Goal: Information Seeking & Learning: Learn about a topic

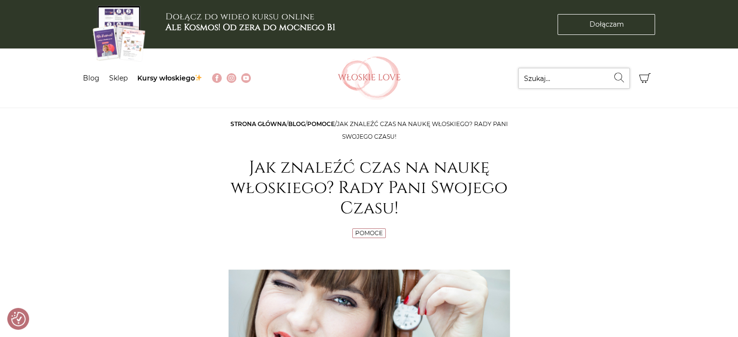
click at [564, 76] on input "Szukaj..." at bounding box center [574, 78] width 112 height 21
type input "od zera"
click at [614, 85] on button "Wyszukaj" at bounding box center [619, 77] width 21 height 19
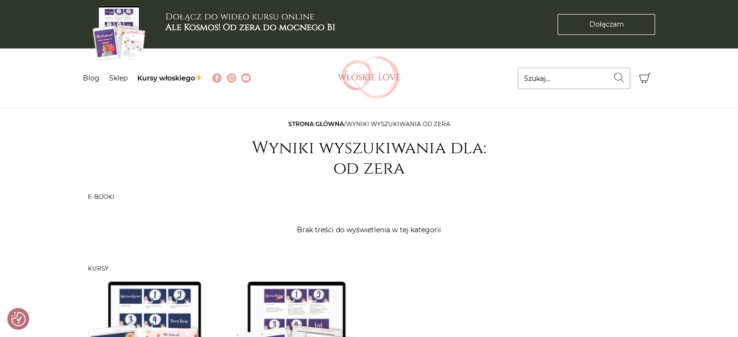
click at [555, 76] on input "Szukaj..." at bounding box center [574, 78] width 112 height 21
type input "przerwie"
click at [625, 74] on icon "submit" at bounding box center [619, 78] width 12 height 10
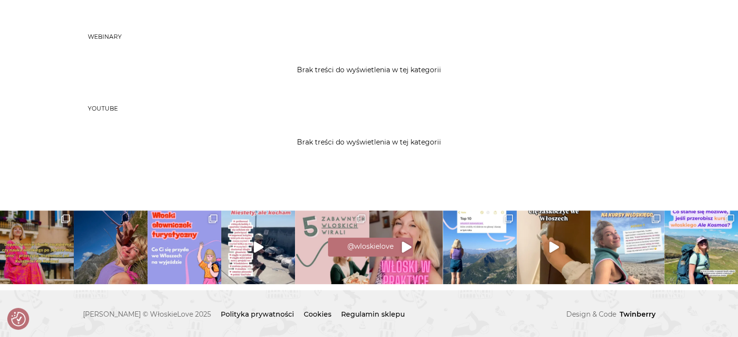
scroll to position [360, 0]
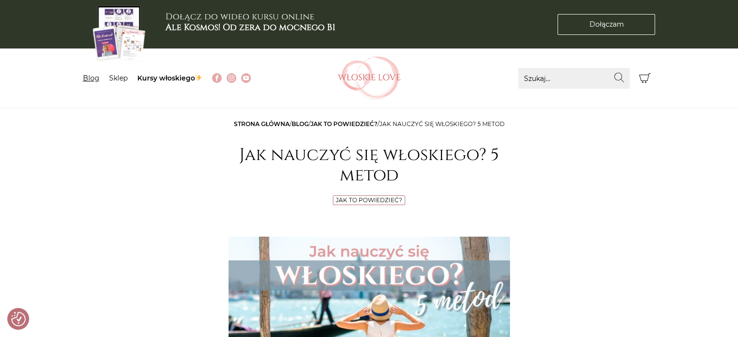
click at [95, 79] on link "Blog" at bounding box center [91, 78] width 16 height 9
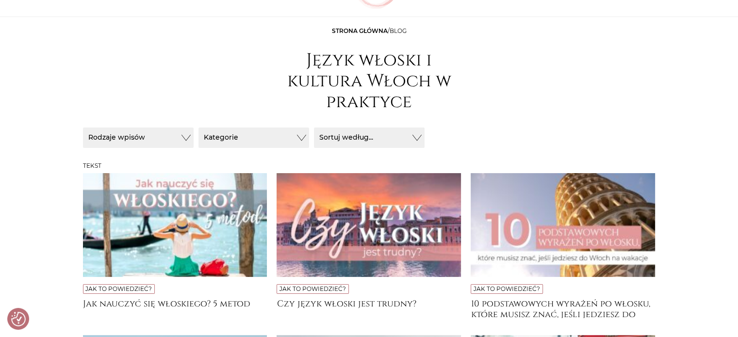
scroll to position [97, 0]
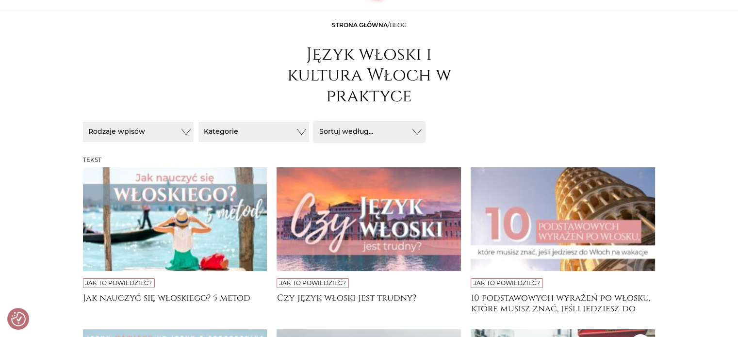
click at [379, 126] on button "Sortuj według..." at bounding box center [369, 132] width 111 height 20
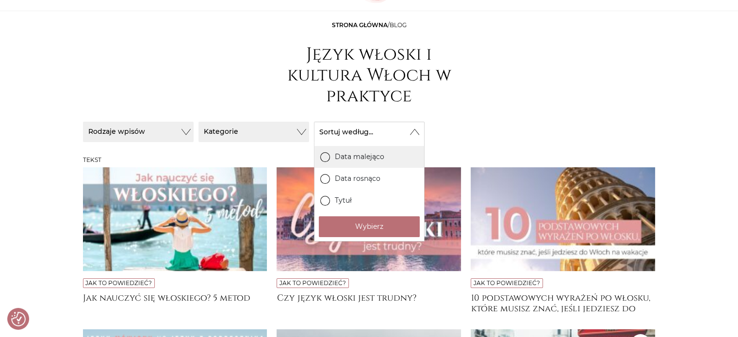
click at [376, 162] on label "Data malejąco" at bounding box center [369, 157] width 110 height 22
click at [0, 0] on input "Data malejąco" at bounding box center [0, 0] width 0 height 0
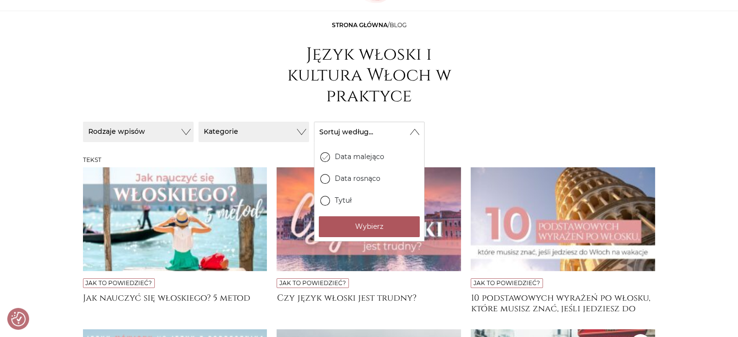
click at [378, 229] on button "Wybierz" at bounding box center [369, 226] width 101 height 21
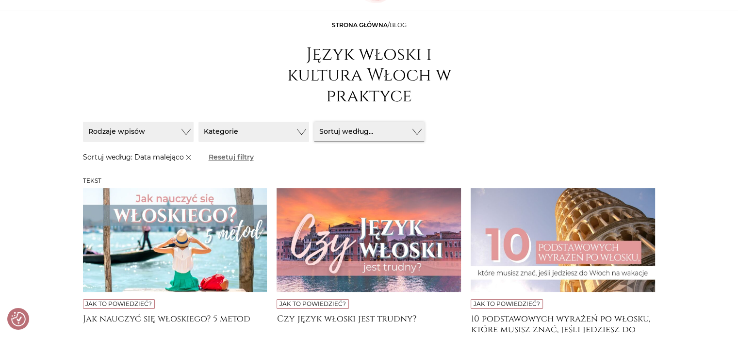
click at [405, 129] on button "Sortuj według..." at bounding box center [369, 132] width 111 height 20
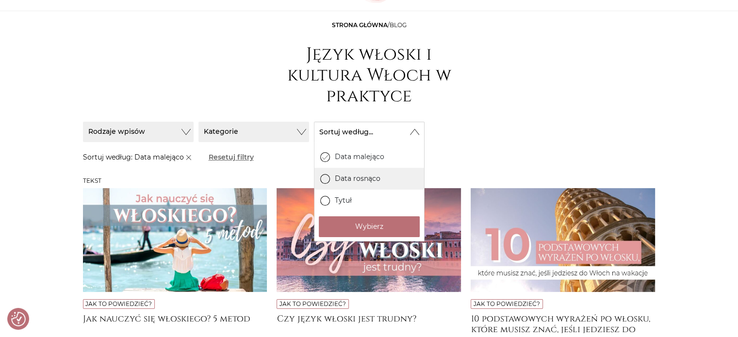
click at [367, 178] on label "Data rosnąco" at bounding box center [369, 179] width 110 height 22
click at [0, 0] on input "Data rosnąco" at bounding box center [0, 0] width 0 height 0
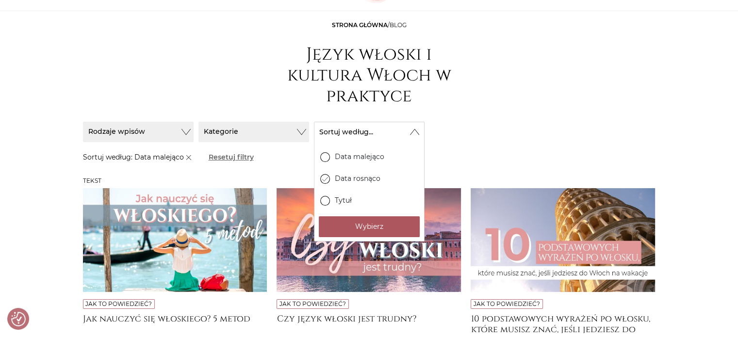
click at [342, 229] on button "Wybierz" at bounding box center [369, 226] width 101 height 21
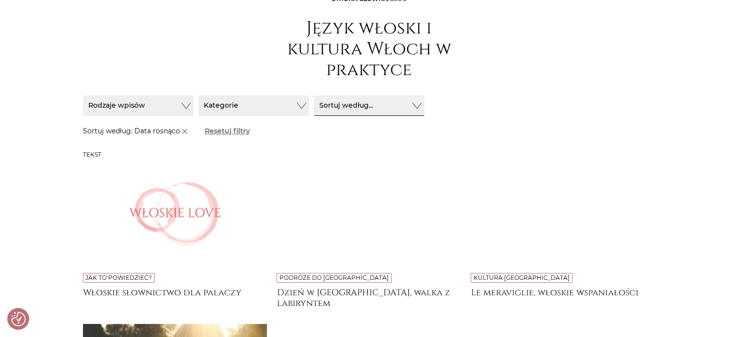
scroll to position [49, 0]
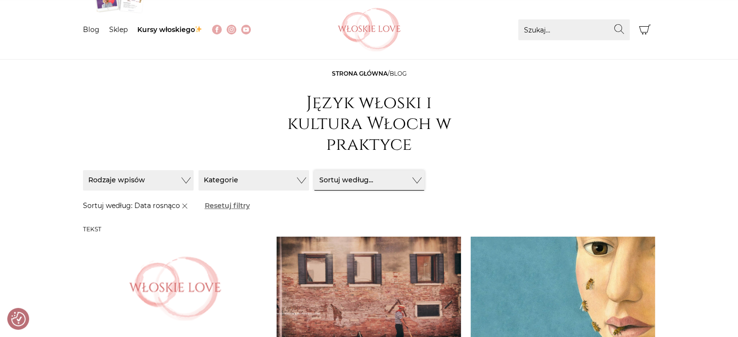
click at [389, 176] on button "Sortuj według..." at bounding box center [369, 180] width 111 height 20
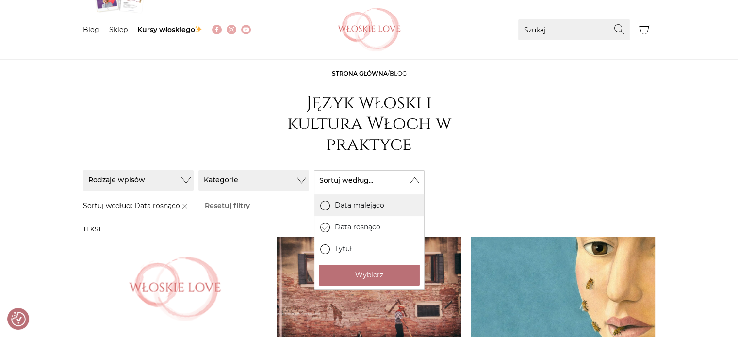
click at [382, 202] on label "Data malejąco" at bounding box center [369, 205] width 110 height 22
click at [0, 0] on input "Data malejąco" at bounding box center [0, 0] width 0 height 0
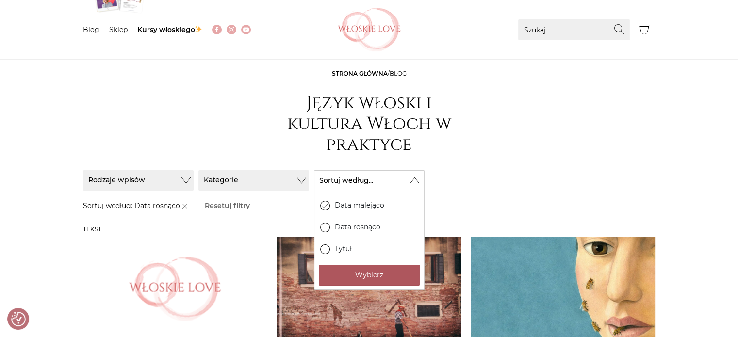
click at [389, 273] on button "Wybierz" at bounding box center [369, 275] width 101 height 21
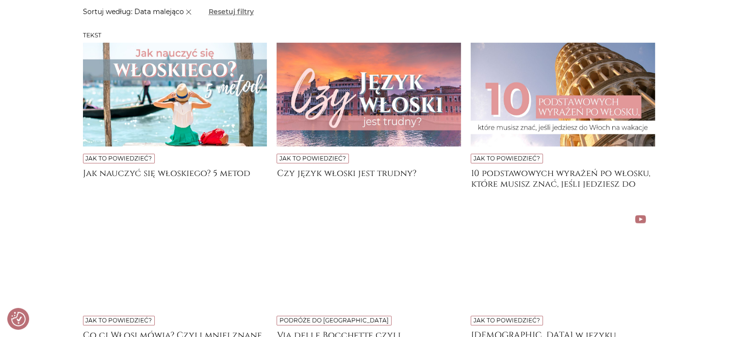
scroll to position [534, 0]
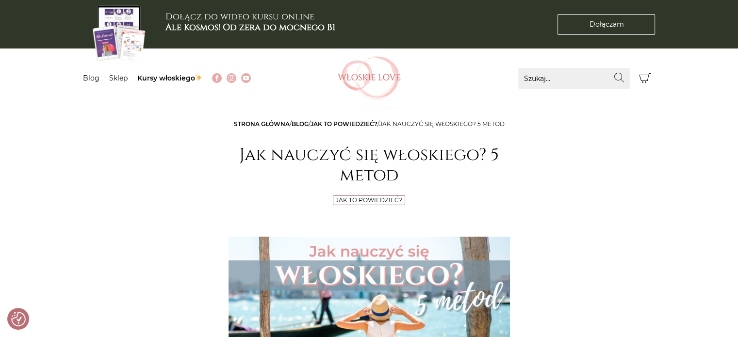
click at [392, 65] on img at bounding box center [369, 78] width 63 height 44
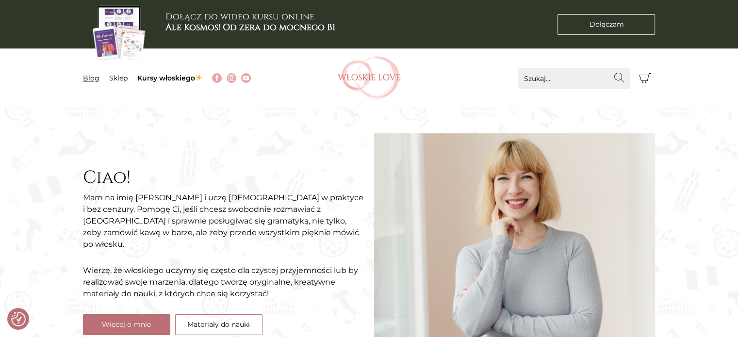
click at [96, 77] on link "Blog" at bounding box center [91, 78] width 16 height 9
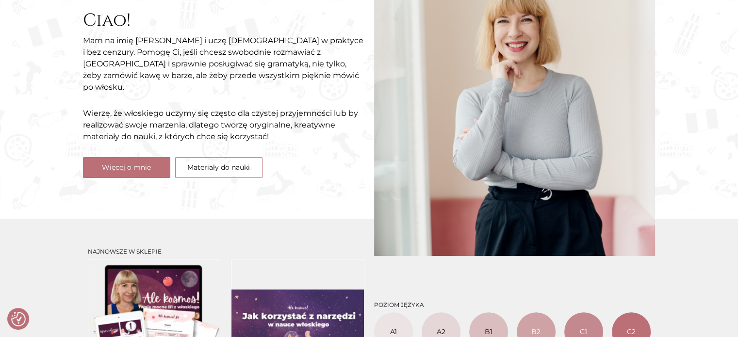
scroll to position [291, 0]
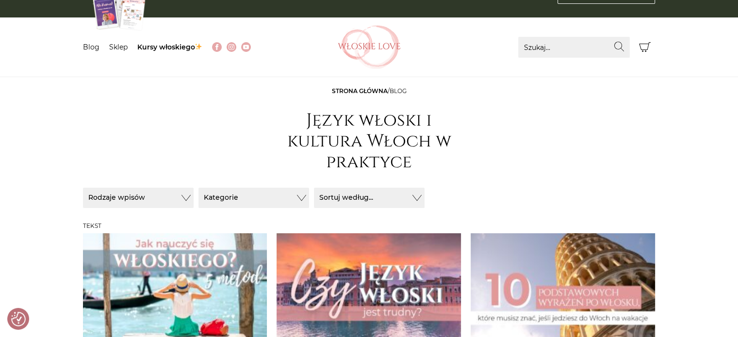
scroll to position [49, 0]
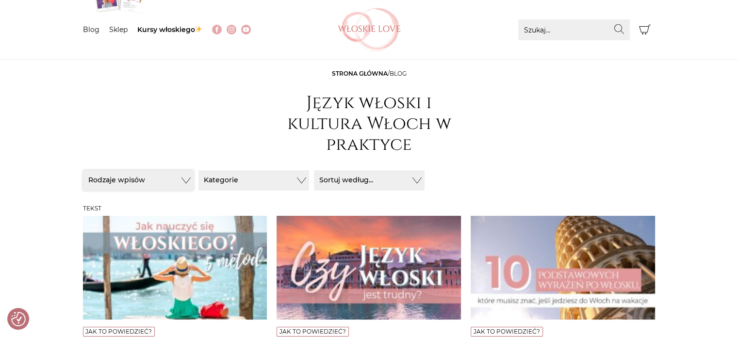
click at [150, 184] on button "Rodzaje wpisów" at bounding box center [138, 180] width 111 height 20
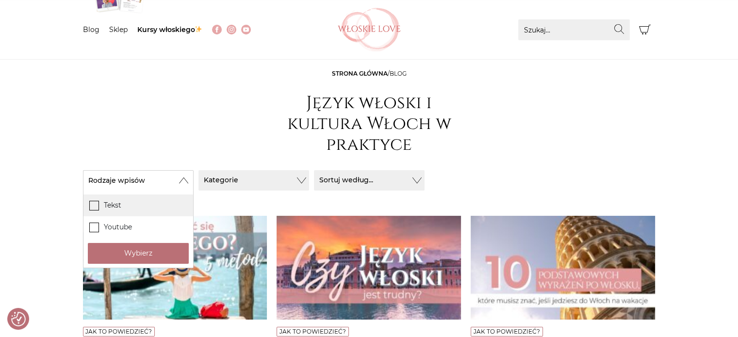
click at [115, 207] on label "Tekst" at bounding box center [138, 205] width 110 height 22
click at [0, 0] on input "Tekst" at bounding box center [0, 0] width 0 height 0
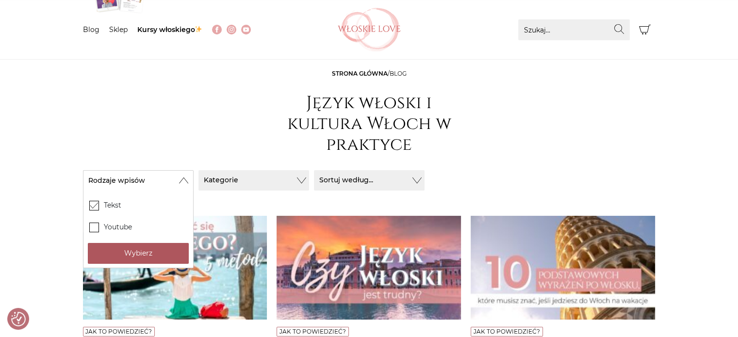
click at [135, 251] on button "Wybierz" at bounding box center [138, 253] width 101 height 21
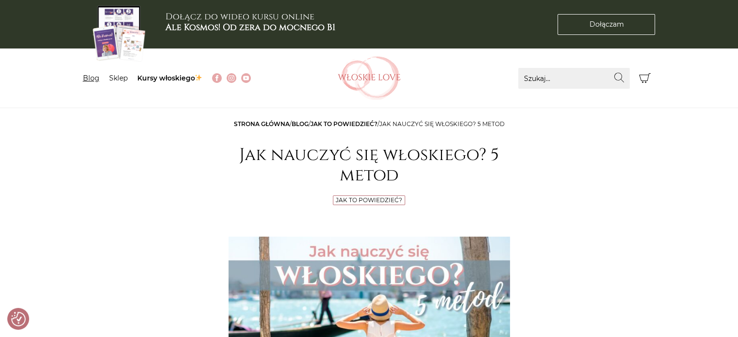
click at [92, 79] on link "Blog" at bounding box center [91, 78] width 16 height 9
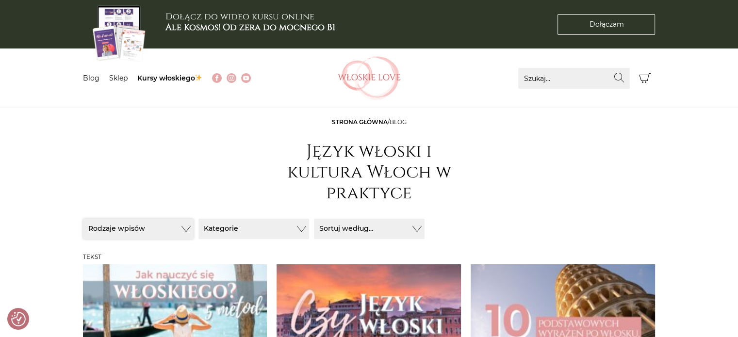
click at [142, 231] on button "Rodzaje wpisów" at bounding box center [138, 229] width 111 height 20
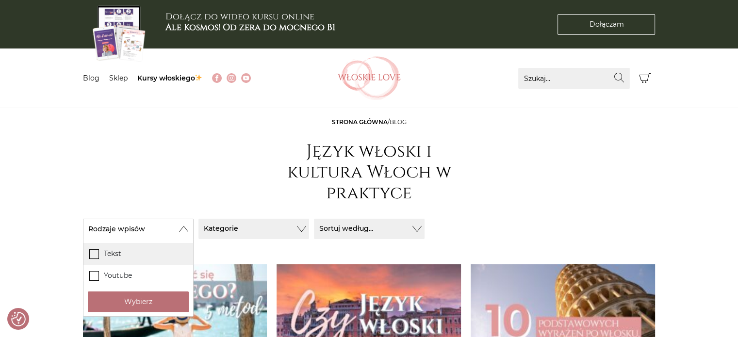
click at [120, 256] on label "Tekst" at bounding box center [138, 254] width 110 height 22
click at [0, 0] on input "Tekst" at bounding box center [0, 0] width 0 height 0
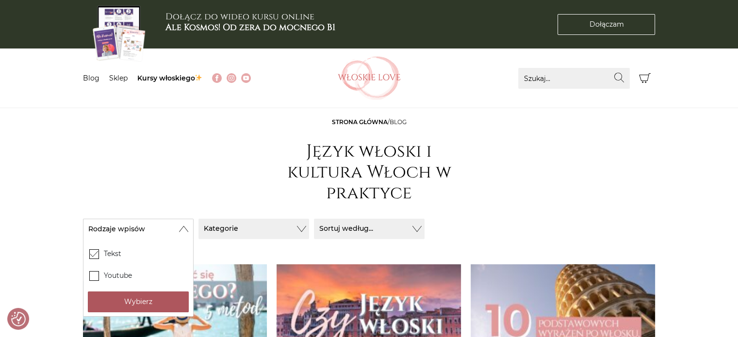
click at [149, 302] on button "Wybierz" at bounding box center [138, 301] width 101 height 21
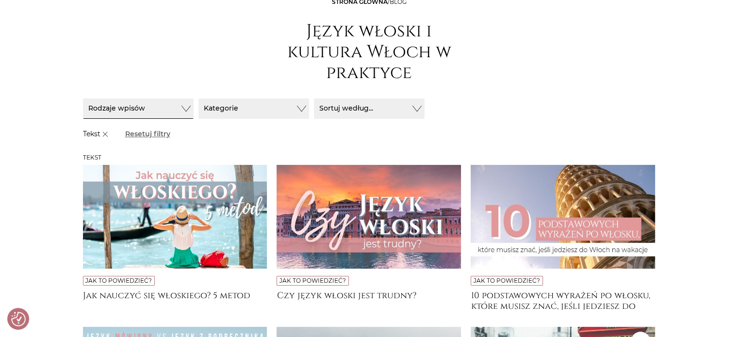
scroll to position [146, 0]
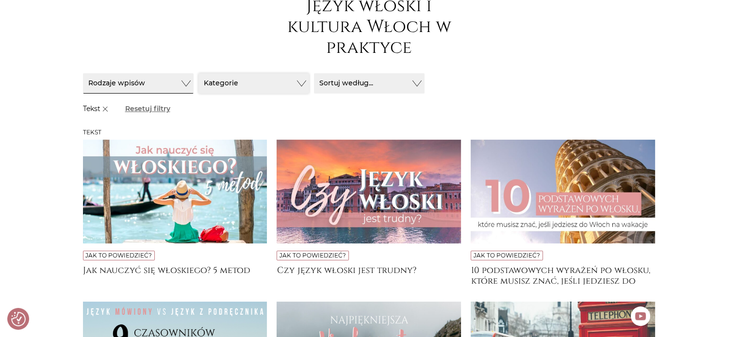
click at [297, 79] on button "Kategorie" at bounding box center [253, 83] width 111 height 20
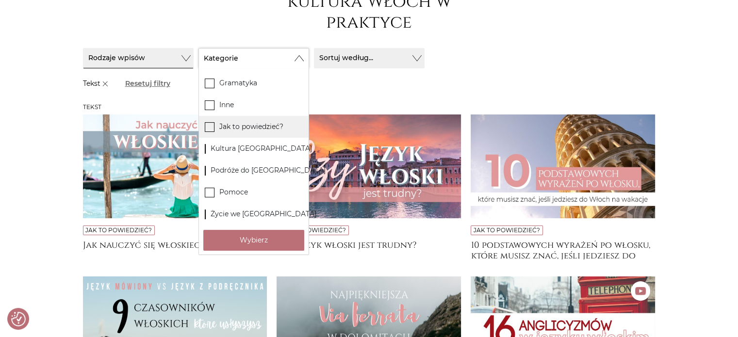
scroll to position [194, 0]
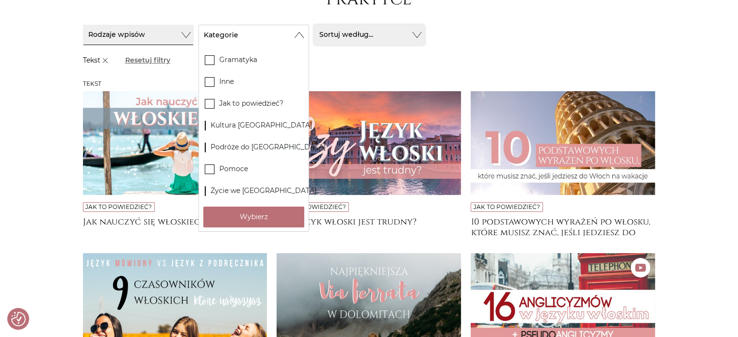
click at [400, 38] on button "Sortuj według..." at bounding box center [369, 35] width 111 height 20
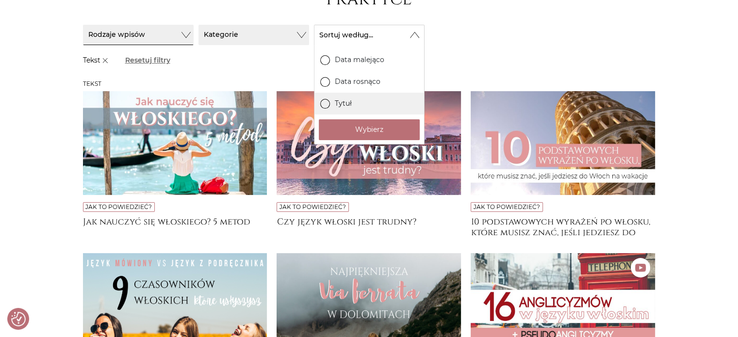
click at [349, 104] on label "Tytuł" at bounding box center [369, 104] width 110 height 22
click at [0, 0] on input "Tytuł" at bounding box center [0, 0] width 0 height 0
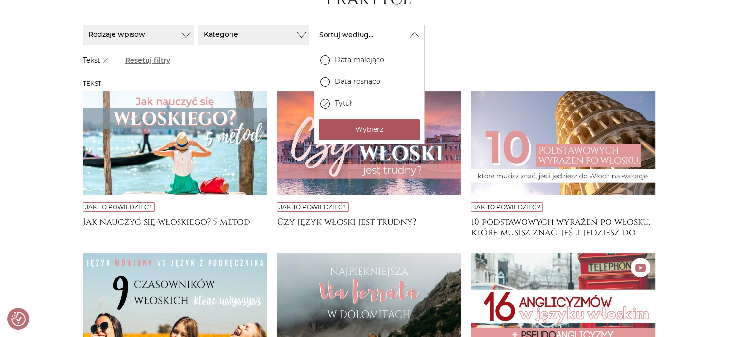
click at [366, 124] on button "Wybierz" at bounding box center [369, 129] width 101 height 21
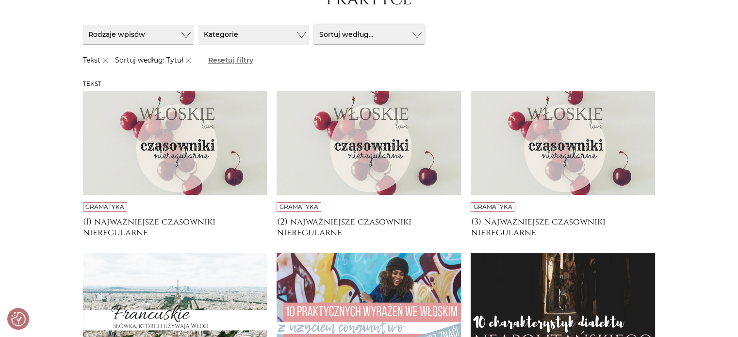
click at [407, 29] on button "Sortuj według..." at bounding box center [369, 35] width 111 height 20
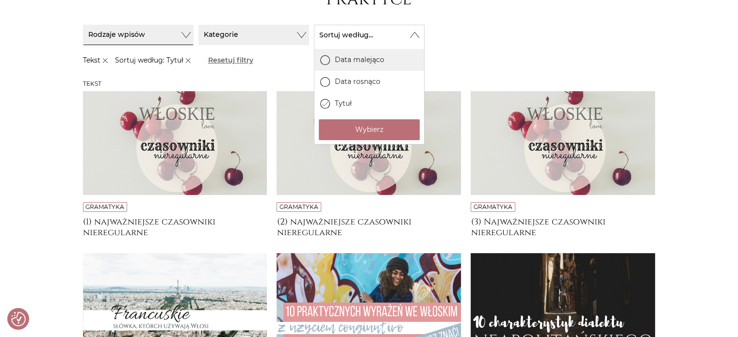
click at [374, 61] on label "Data malejąco" at bounding box center [369, 60] width 110 height 22
click at [0, 0] on input "Data malejąco" at bounding box center [0, 0] width 0 height 0
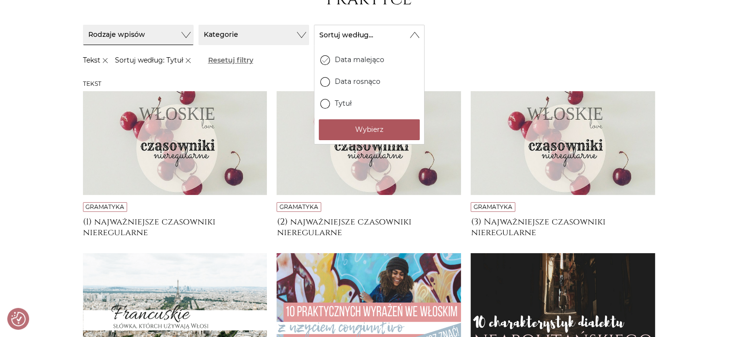
click at [360, 126] on button "Wybierz" at bounding box center [369, 129] width 101 height 21
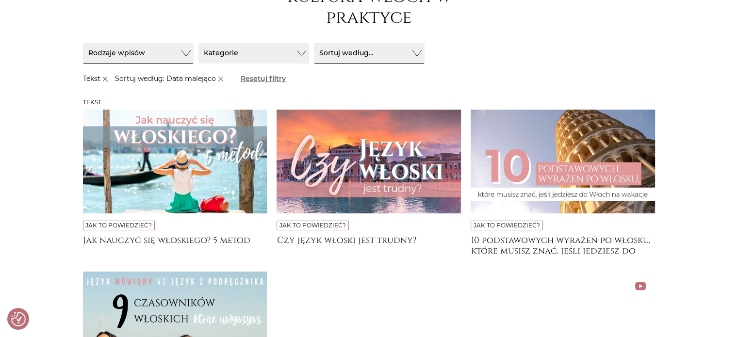
scroll to position [133, 0]
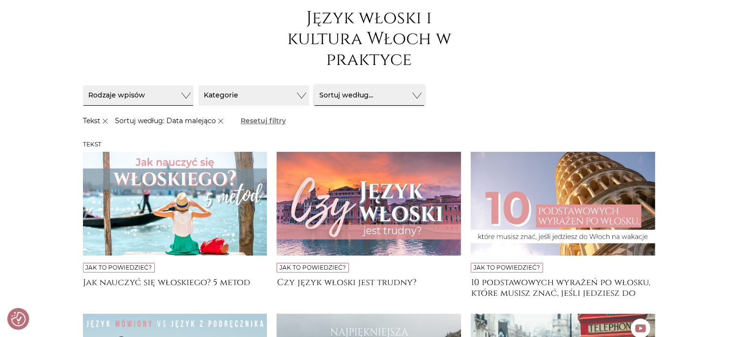
click at [397, 100] on button "Sortuj według..." at bounding box center [369, 95] width 111 height 20
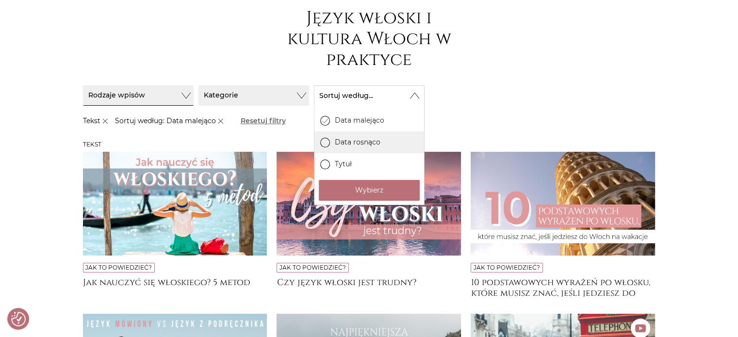
click at [373, 146] on label "Data rosnąco" at bounding box center [369, 142] width 110 height 22
click at [0, 0] on input "Data rosnąco" at bounding box center [0, 0] width 0 height 0
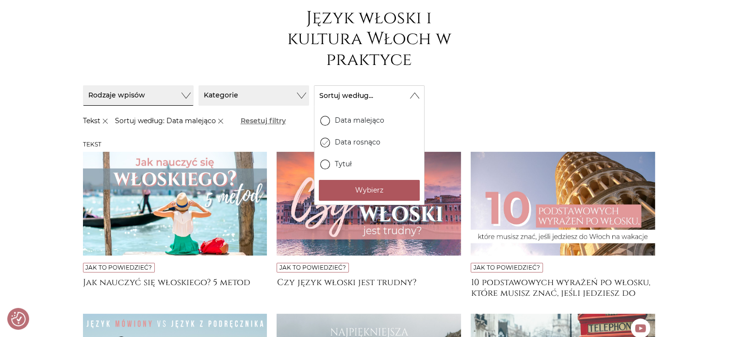
click at [372, 186] on button "Wybierz" at bounding box center [369, 190] width 101 height 21
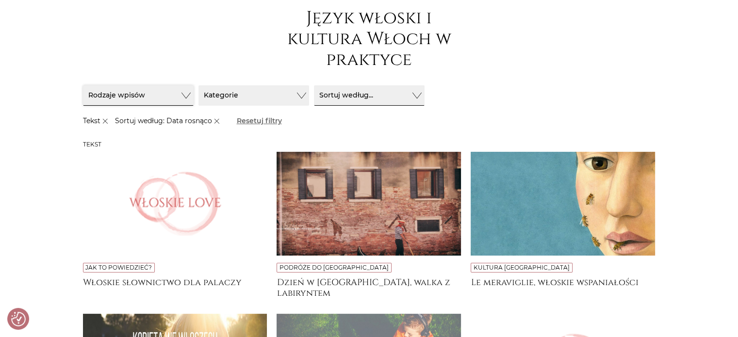
click at [186, 88] on button "Rodzaje wpisów" at bounding box center [138, 95] width 111 height 20
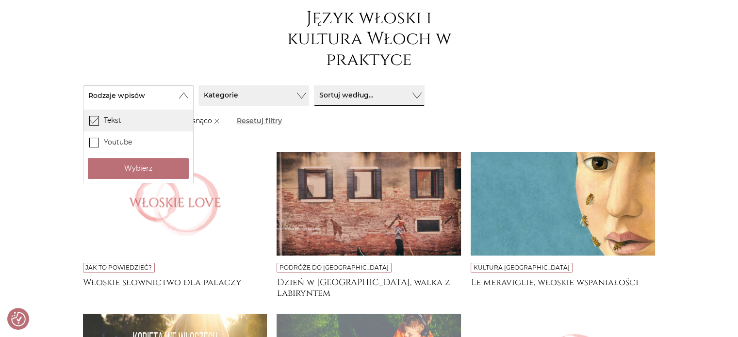
click at [99, 121] on label "Tekst" at bounding box center [138, 121] width 110 height 22
click at [0, 0] on input "Tekst" at bounding box center [0, 0] width 0 height 0
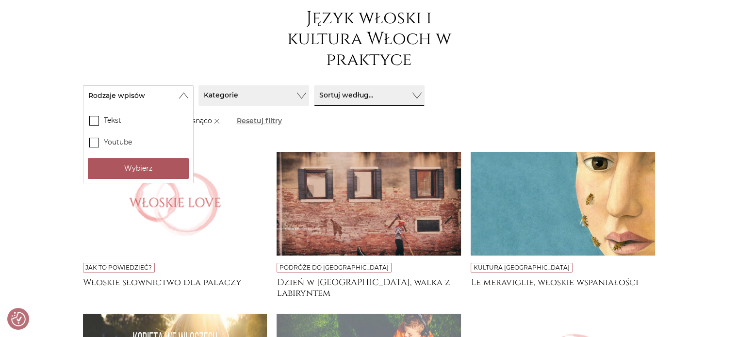
click at [126, 163] on button "Wybierz" at bounding box center [138, 168] width 101 height 21
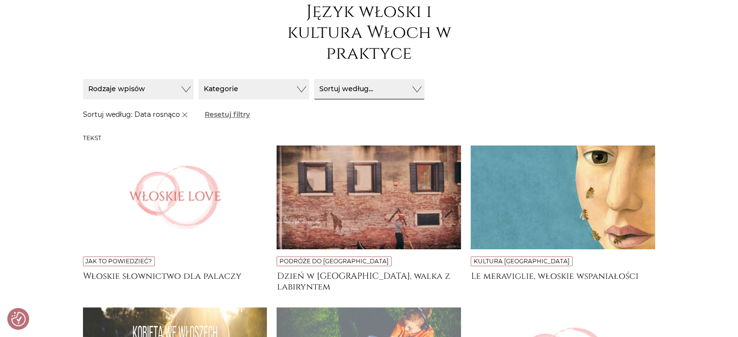
scroll to position [146, 0]
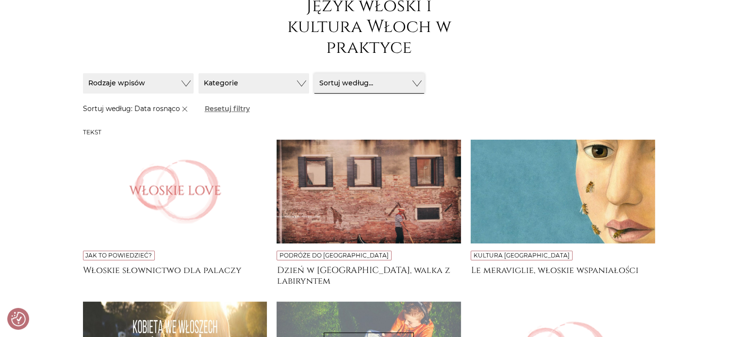
click at [409, 87] on button "Sortuj według..." at bounding box center [369, 83] width 111 height 20
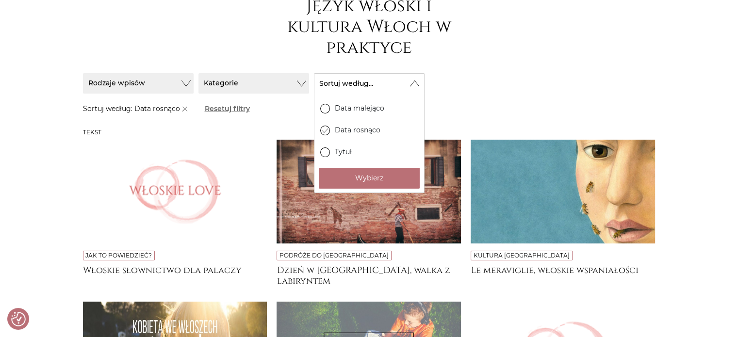
click at [543, 65] on div "Sortuj / Filtruj (1) Sortuj / Filtruj (1) Rodzaje wpisów Tekst Wybierz Wybierz" at bounding box center [369, 96] width 582 height 66
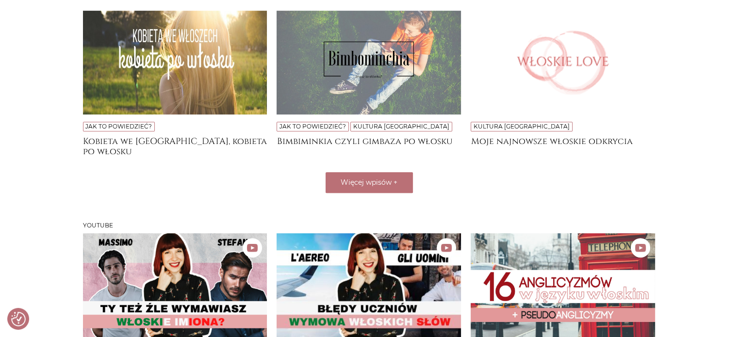
scroll to position [388, 0]
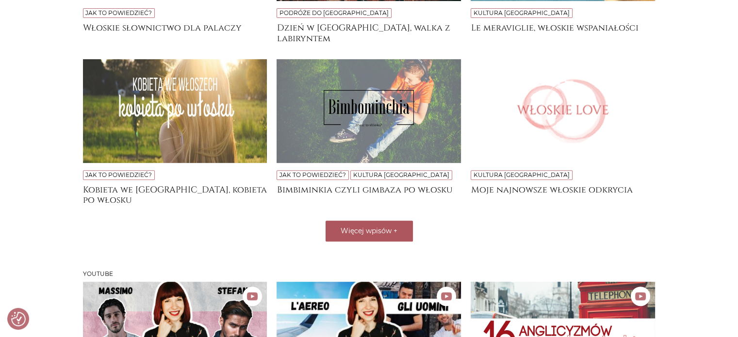
click at [384, 229] on span "Więcej wpisów" at bounding box center [365, 230] width 51 height 9
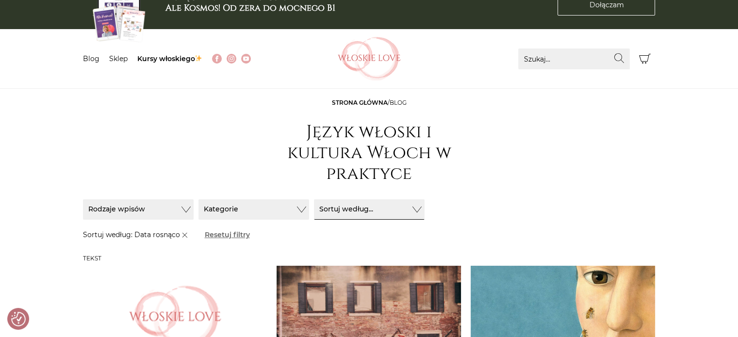
scroll to position [0, 0]
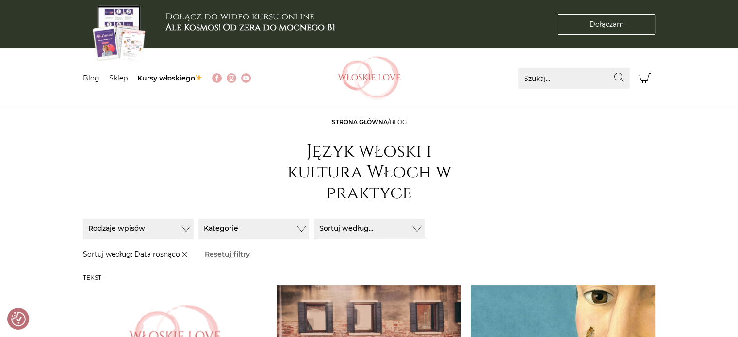
click at [94, 80] on link "Blog" at bounding box center [91, 78] width 16 height 9
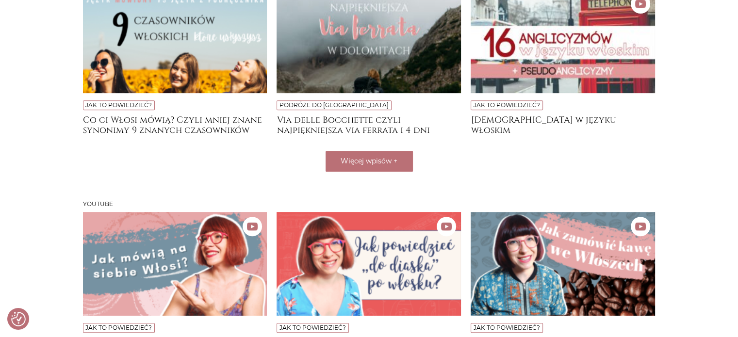
scroll to position [437, 0]
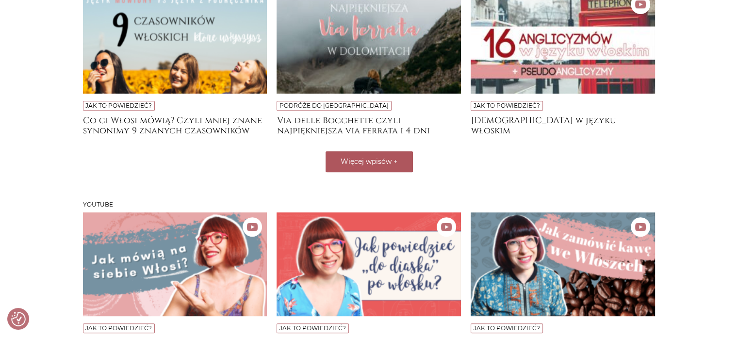
click at [356, 157] on span "Więcej wpisów" at bounding box center [365, 161] width 51 height 9
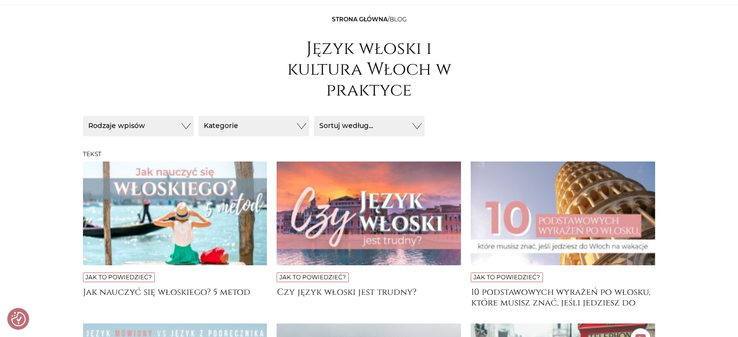
scroll to position [97, 0]
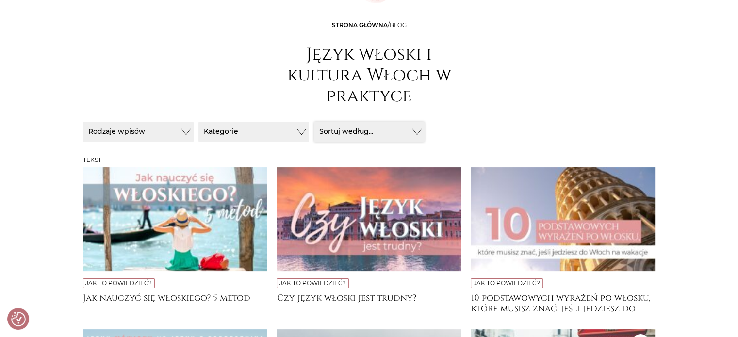
click at [390, 135] on button "Sortuj według..." at bounding box center [369, 132] width 111 height 20
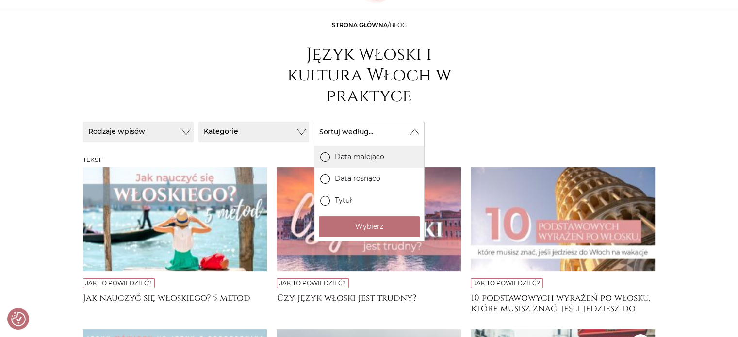
click at [351, 161] on label "Data malejąco" at bounding box center [369, 157] width 110 height 22
click at [0, 0] on input "Data malejąco" at bounding box center [0, 0] width 0 height 0
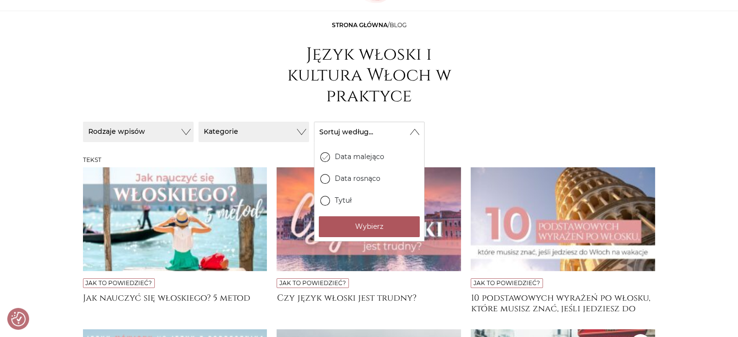
click at [367, 226] on button "Wybierz" at bounding box center [369, 226] width 101 height 21
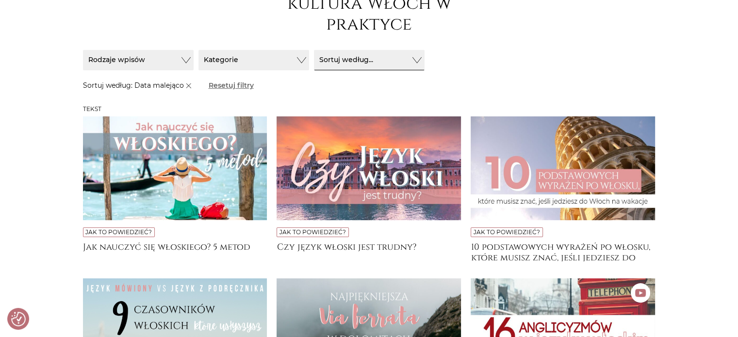
scroll to position [146, 0]
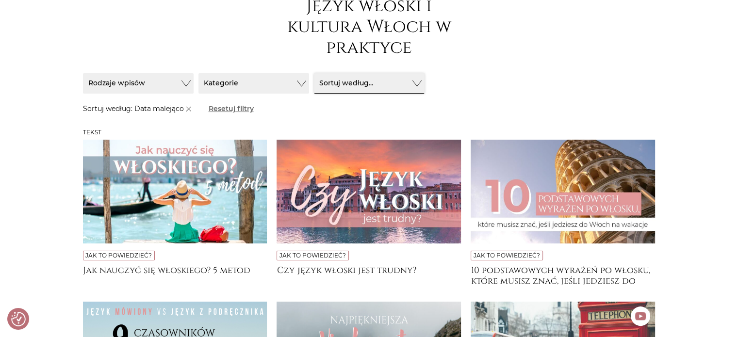
click at [402, 79] on button "Sortuj według..." at bounding box center [369, 83] width 111 height 20
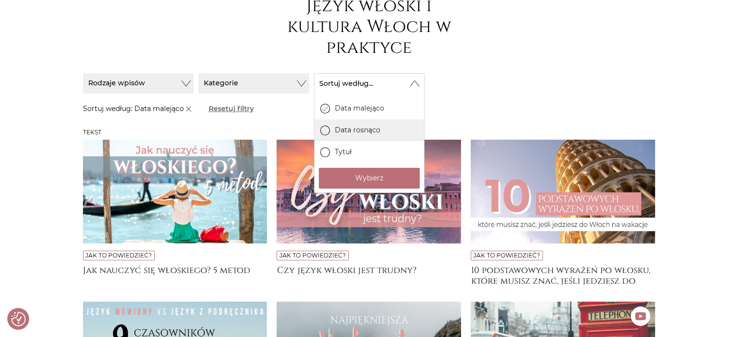
click at [364, 125] on label "Data rosnąco" at bounding box center [369, 130] width 110 height 22
click at [0, 0] on input "Data rosnąco" at bounding box center [0, 0] width 0 height 0
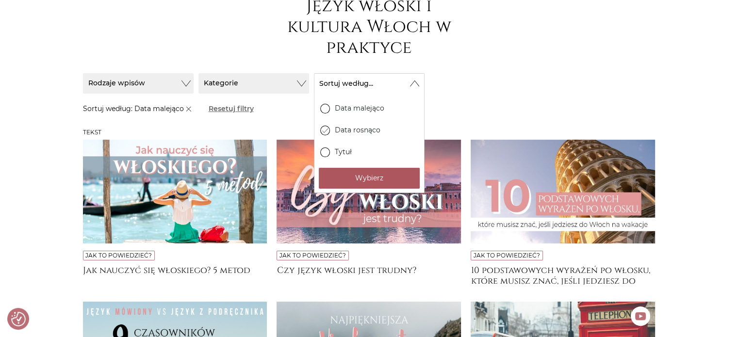
click at [365, 178] on button "Wybierz" at bounding box center [369, 178] width 101 height 21
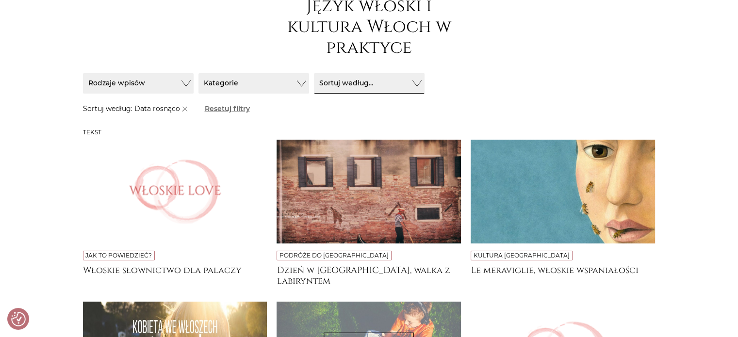
scroll to position [340, 0]
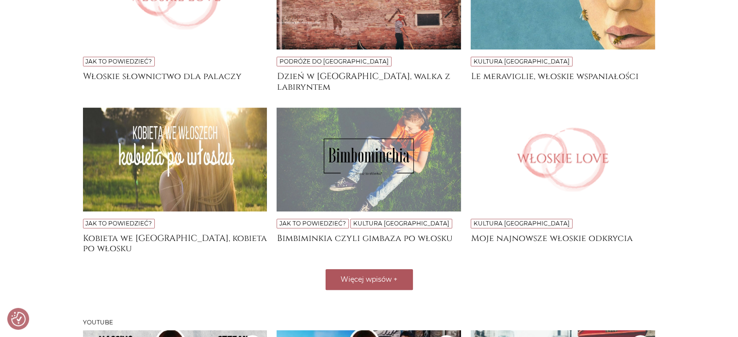
click at [352, 273] on button "Więcej wpisów +" at bounding box center [368, 279] width 87 height 21
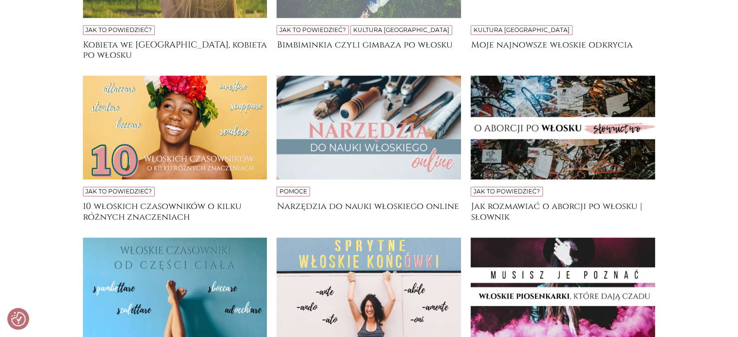
scroll to position [534, 0]
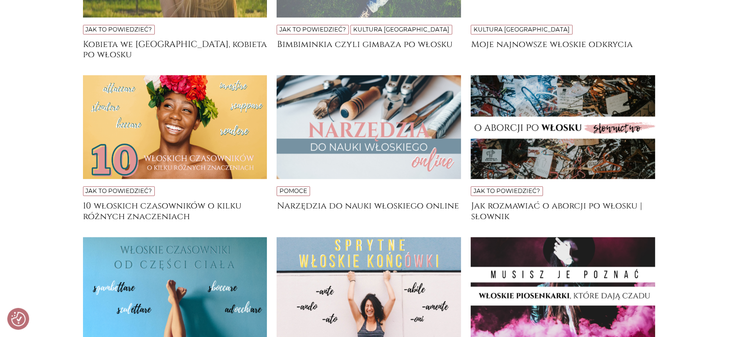
click at [146, 151] on img at bounding box center [175, 127] width 184 height 104
click at [165, 145] on img at bounding box center [175, 127] width 184 height 104
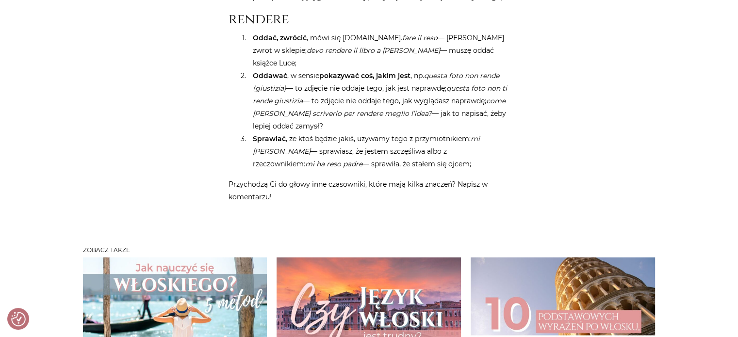
scroll to position [2765, 0]
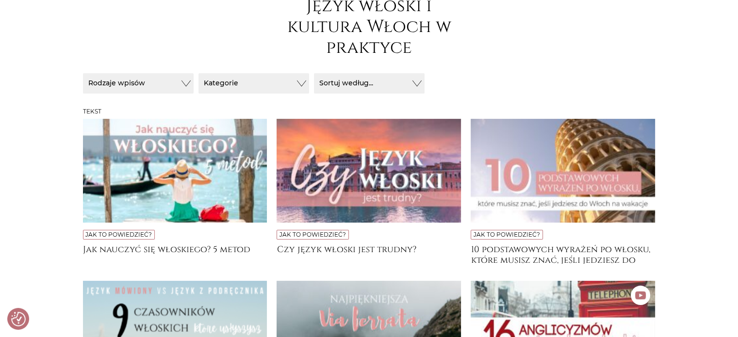
scroll to position [194, 0]
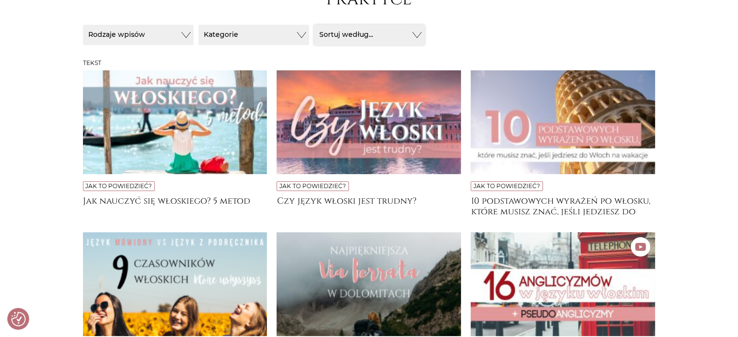
click at [379, 41] on button "Sortuj według..." at bounding box center [369, 35] width 111 height 20
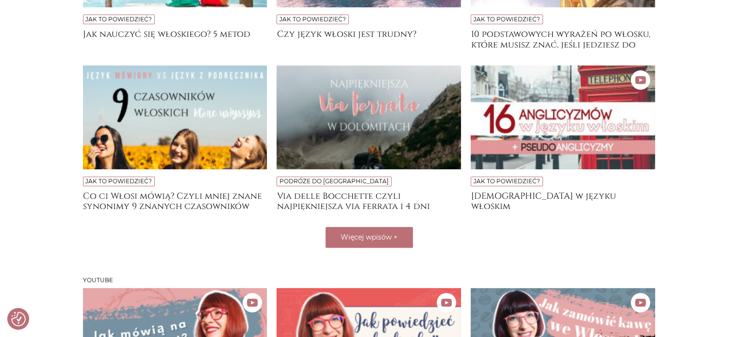
scroll to position [485, 0]
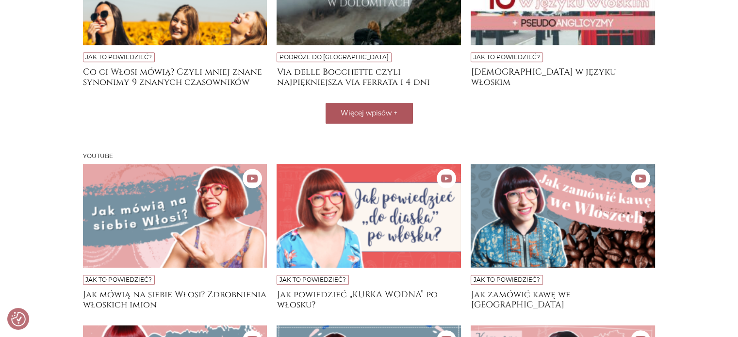
click at [383, 113] on span "Więcej wpisów" at bounding box center [365, 113] width 51 height 9
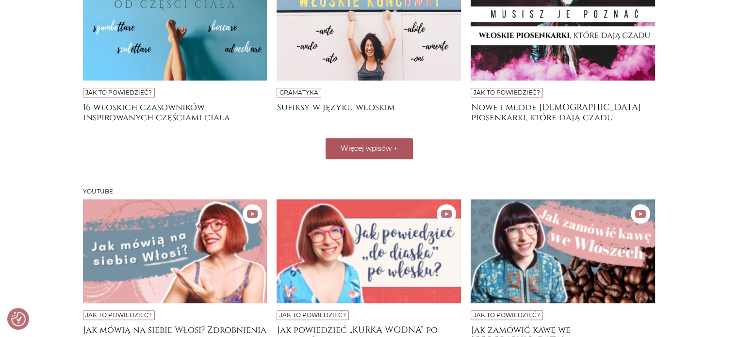
scroll to position [771, 0]
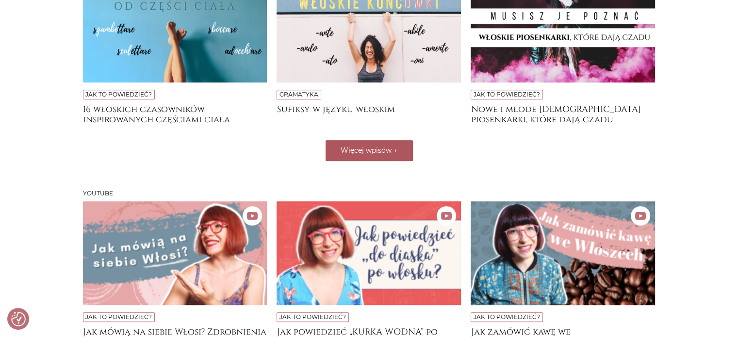
click at [394, 152] on span "+" at bounding box center [395, 150] width 4 height 9
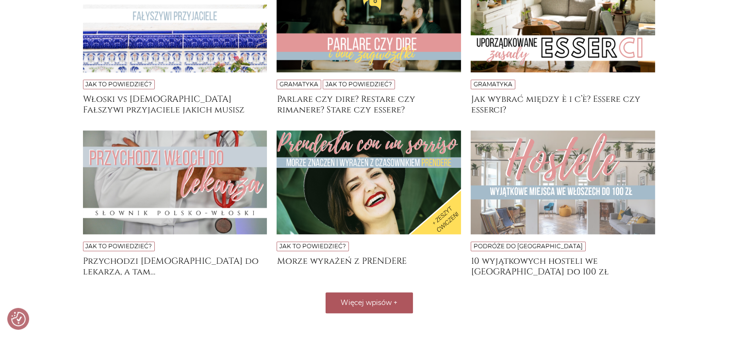
scroll to position [1111, 0]
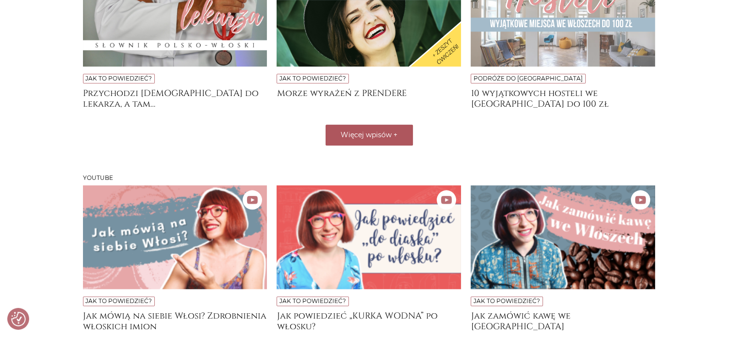
click at [381, 131] on span "Więcej wpisów" at bounding box center [365, 134] width 51 height 9
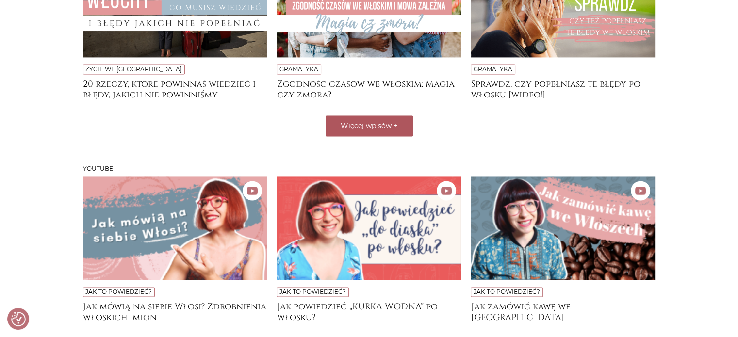
scroll to position [1353, 0]
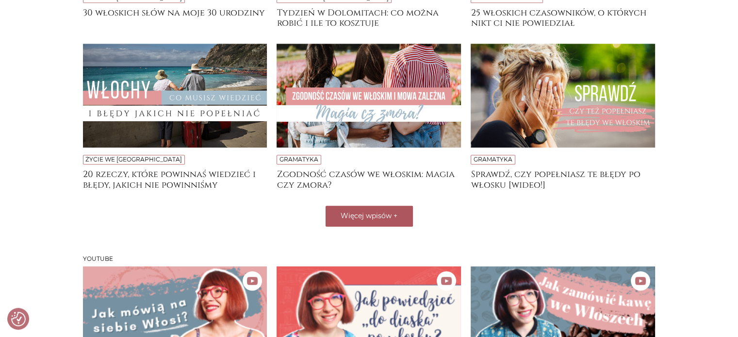
click at [378, 211] on span "Więcej wpisów" at bounding box center [365, 215] width 51 height 9
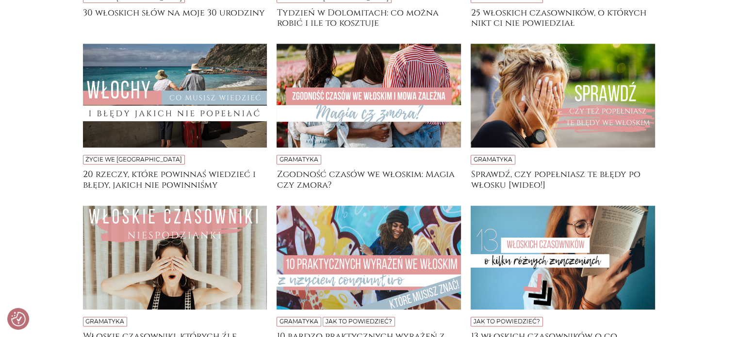
scroll to position [1790, 0]
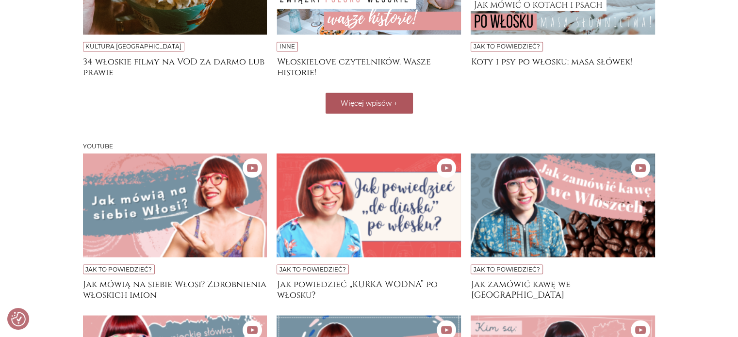
click at [371, 107] on button "Więcej wpisów +" at bounding box center [368, 103] width 87 height 21
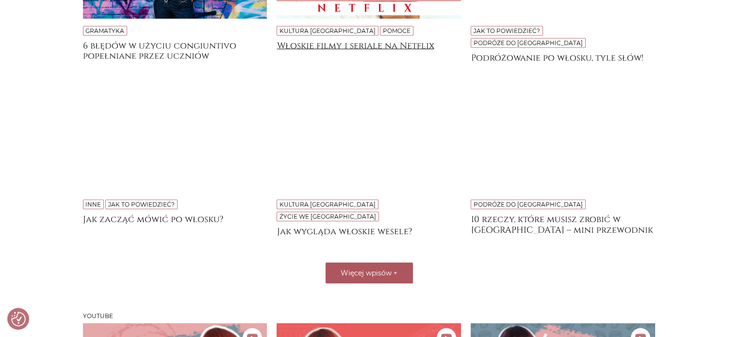
scroll to position [2178, 0]
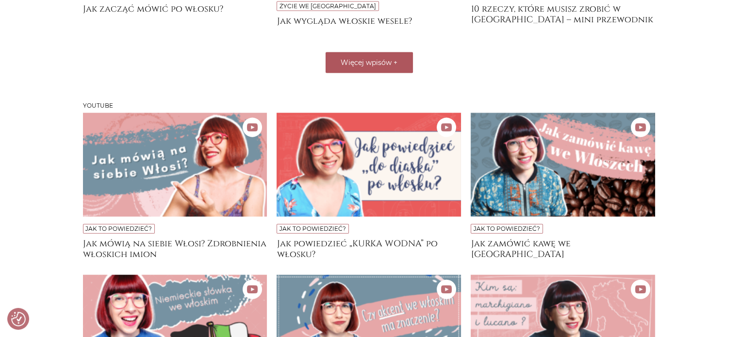
click at [349, 52] on button "Więcej wpisów +" at bounding box center [368, 62] width 87 height 21
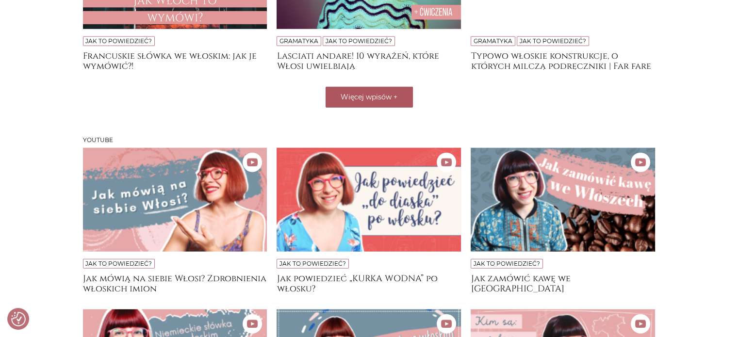
scroll to position [2469, 0]
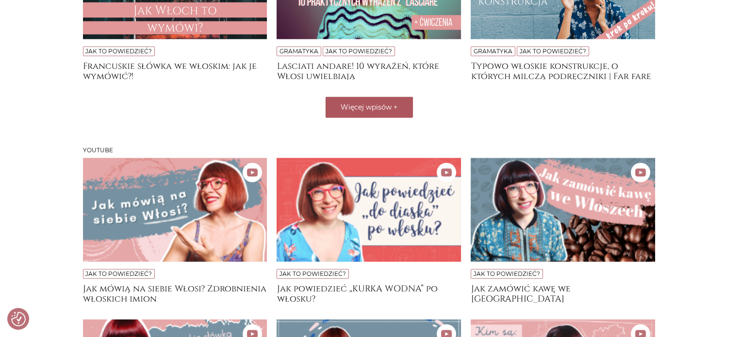
click at [368, 103] on span "Więcej wpisów" at bounding box center [365, 107] width 51 height 9
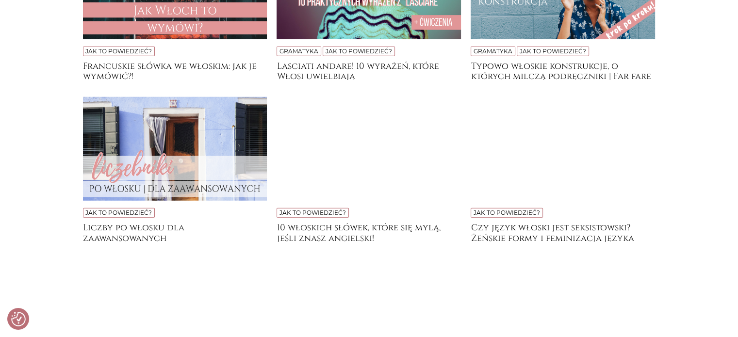
scroll to position [2760, 0]
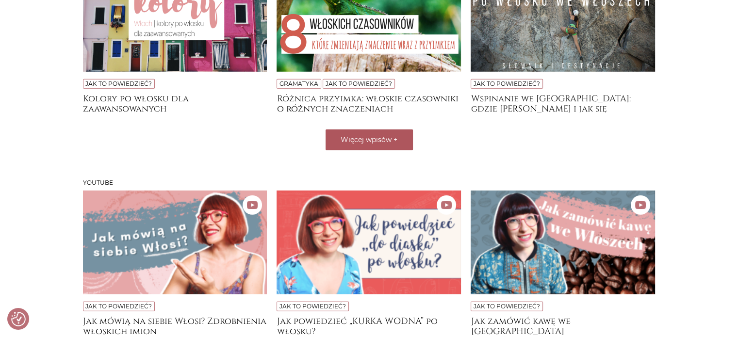
click at [359, 135] on span "Więcej wpisów" at bounding box center [365, 139] width 51 height 9
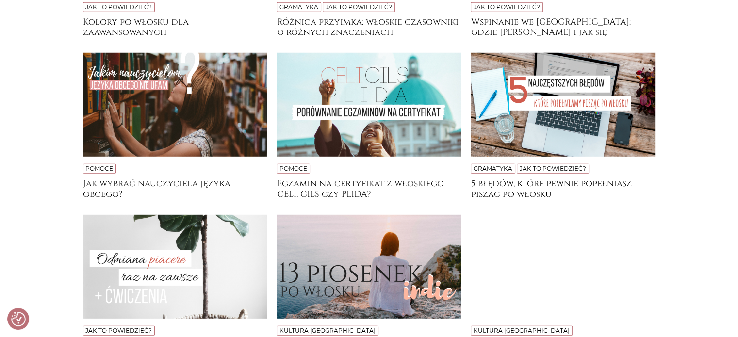
scroll to position [3099, 0]
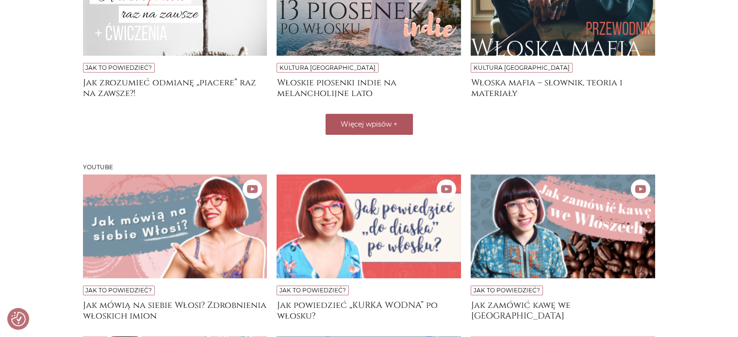
click at [365, 120] on span "Więcej wpisów" at bounding box center [365, 124] width 51 height 9
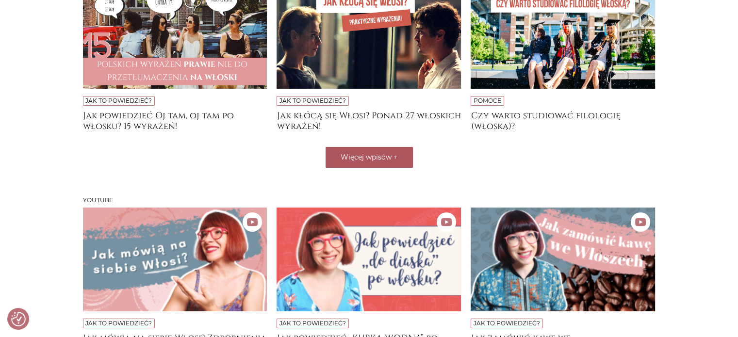
scroll to position [3390, 0]
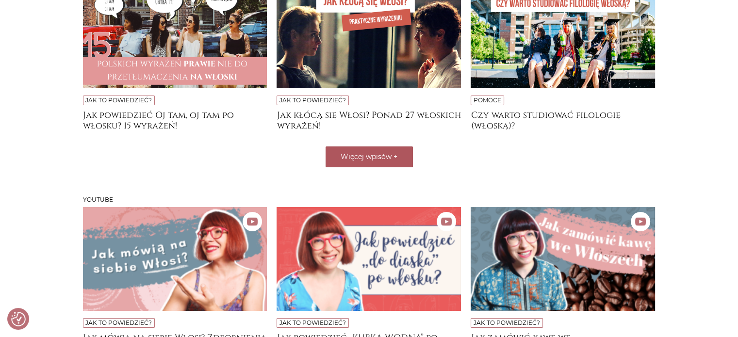
click at [372, 152] on span "Więcej wpisów" at bounding box center [365, 156] width 51 height 9
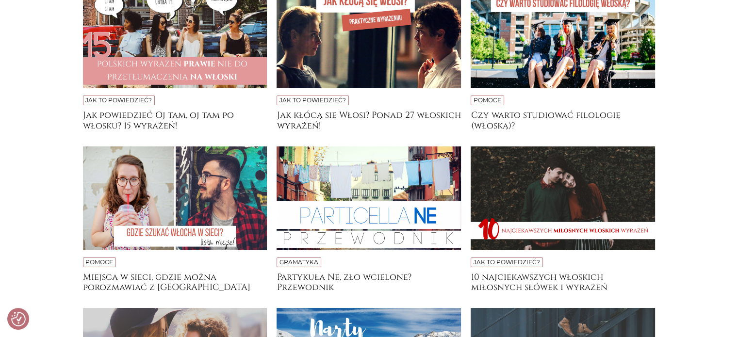
scroll to position [3681, 0]
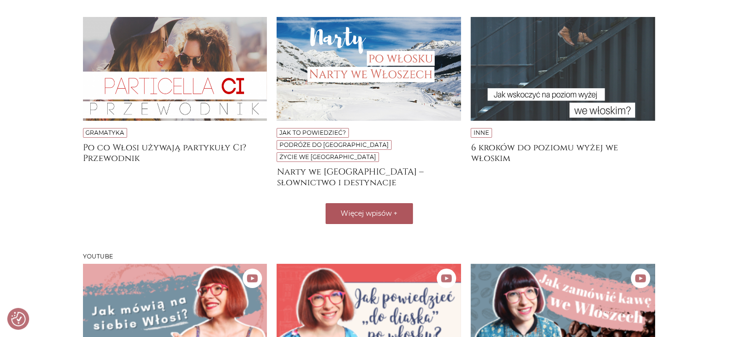
click at [367, 203] on button "Więcej wpisów +" at bounding box center [368, 213] width 87 height 21
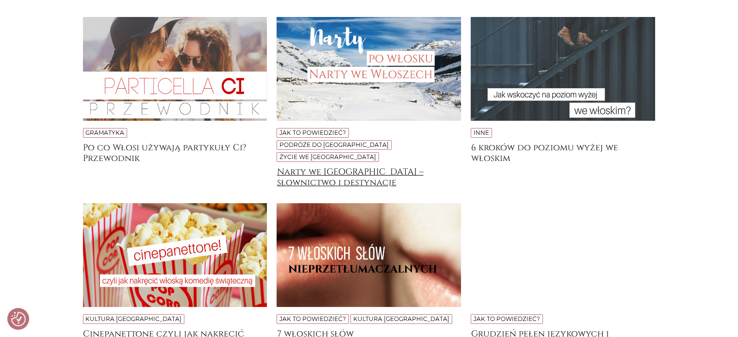
scroll to position [4021, 0]
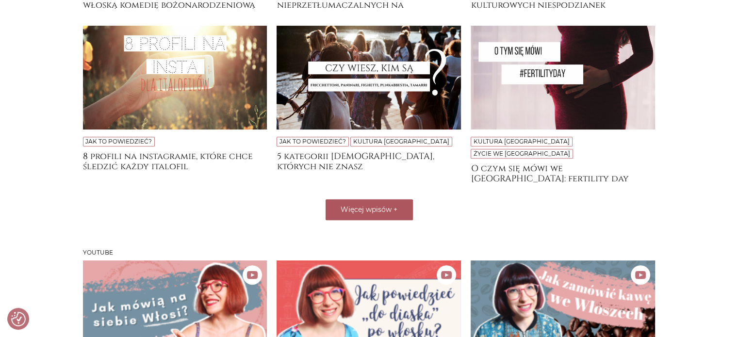
click at [357, 205] on span "Więcej wpisów" at bounding box center [365, 209] width 51 height 9
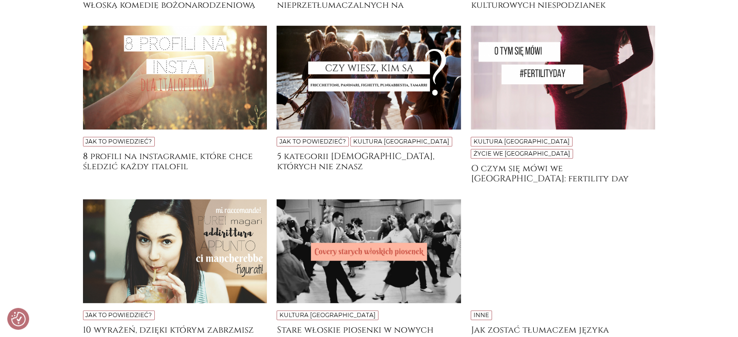
scroll to position [4312, 0]
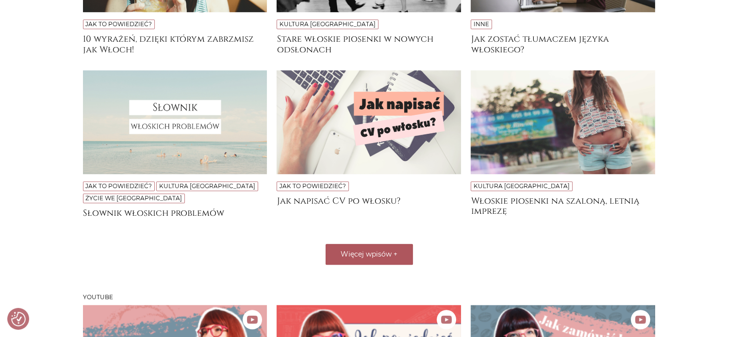
click at [369, 250] on span "Więcej wpisów" at bounding box center [365, 254] width 51 height 9
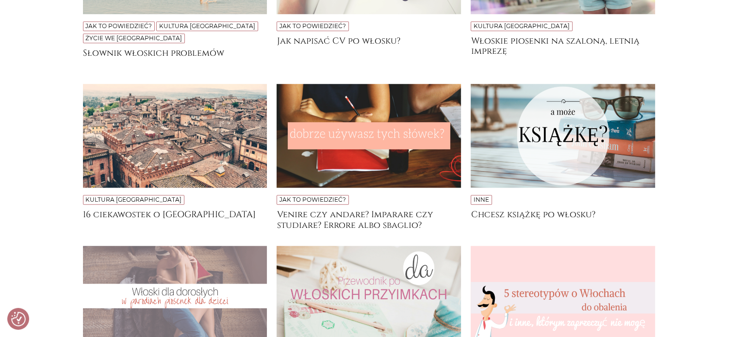
scroll to position [4603, 0]
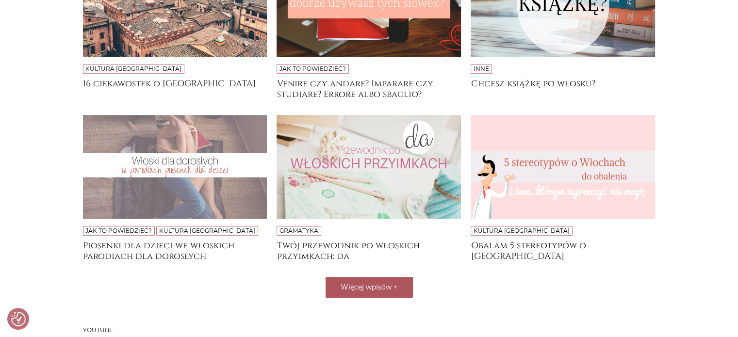
click at [372, 283] on span "Więcej wpisów" at bounding box center [365, 287] width 51 height 9
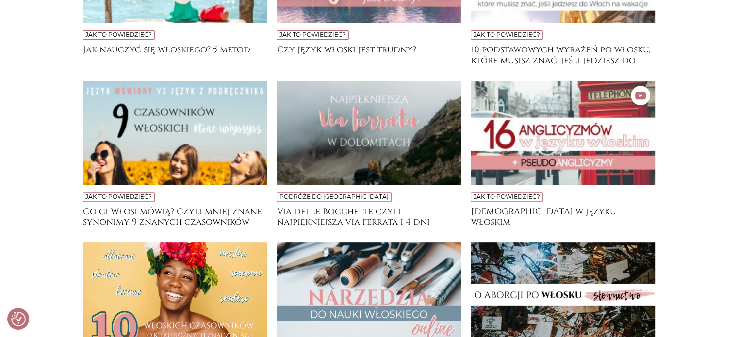
scroll to position [0, 0]
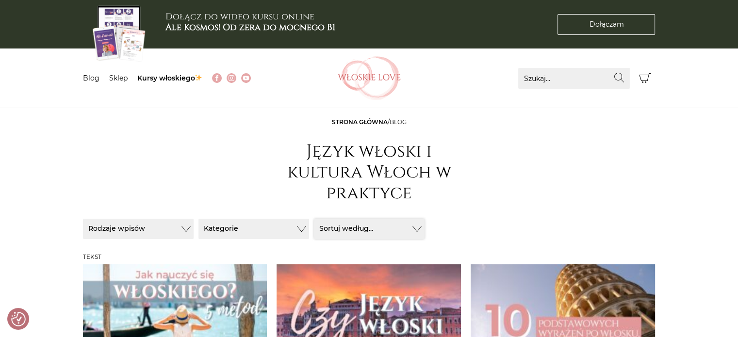
click at [363, 228] on button "Sortuj według..." at bounding box center [369, 229] width 111 height 20
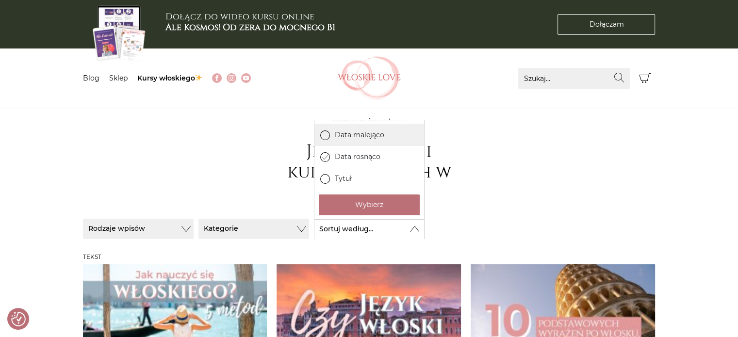
click at [362, 134] on label "Data malejąco" at bounding box center [369, 135] width 110 height 22
click at [0, 0] on input "Data malejąco" at bounding box center [0, 0] width 0 height 0
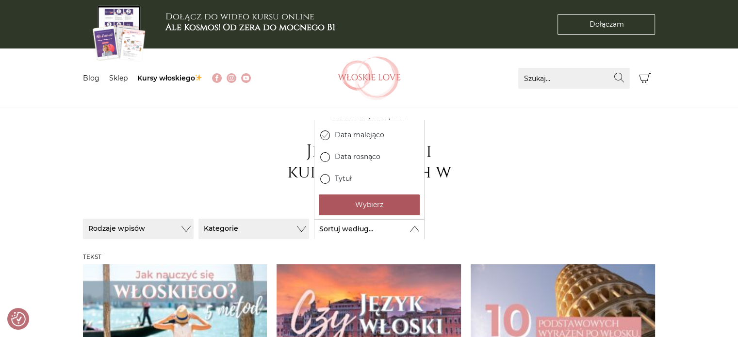
click at [379, 206] on button "Wybierz" at bounding box center [369, 204] width 101 height 21
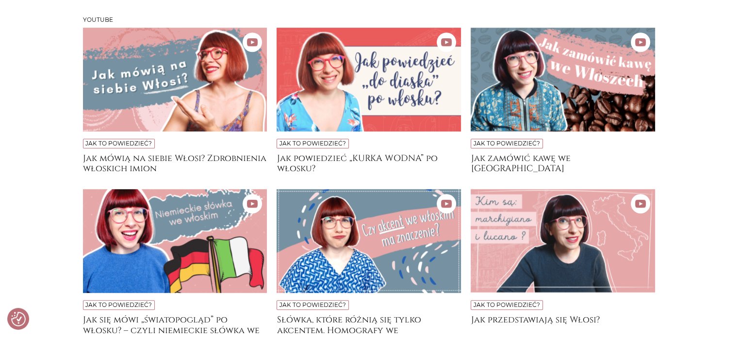
scroll to position [448, 0]
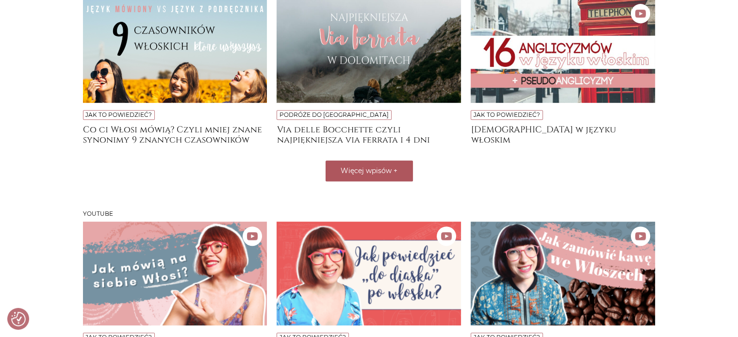
click at [402, 177] on button "Więcej wpisów +" at bounding box center [368, 171] width 87 height 21
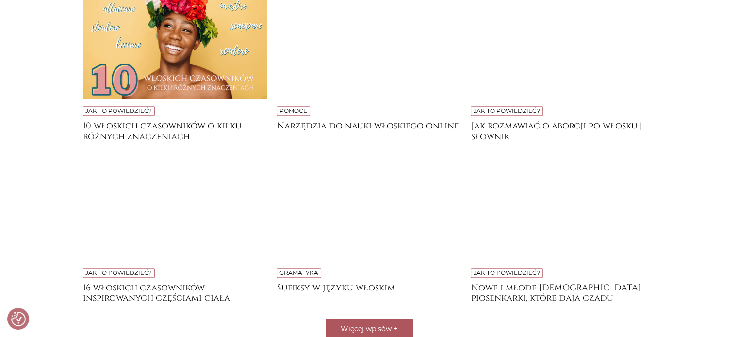
scroll to position [739, 0]
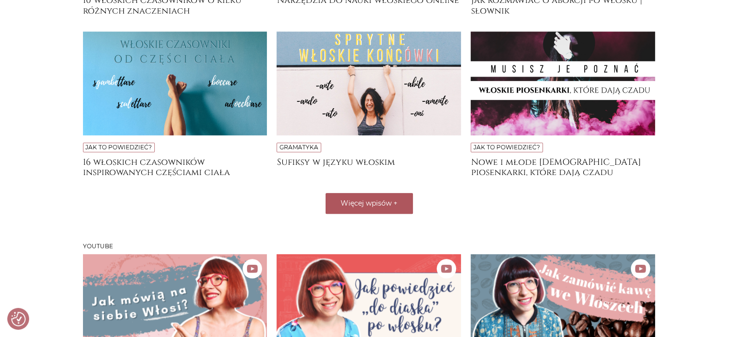
click at [390, 199] on span "Więcej wpisów" at bounding box center [365, 203] width 51 height 9
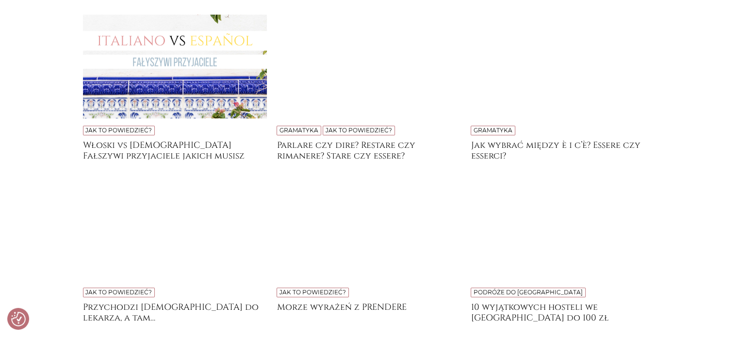
scroll to position [1030, 0]
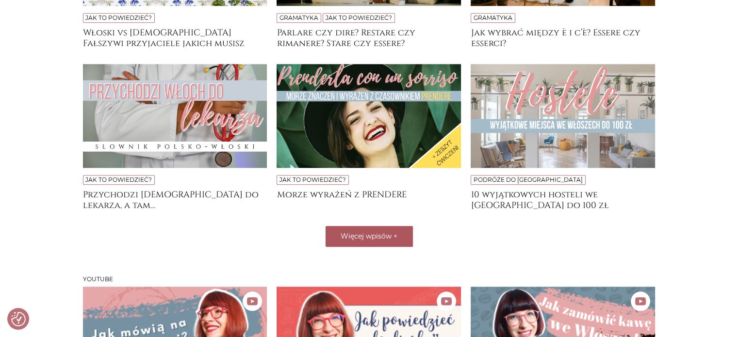
click at [375, 237] on span "Więcej wpisów" at bounding box center [365, 236] width 51 height 9
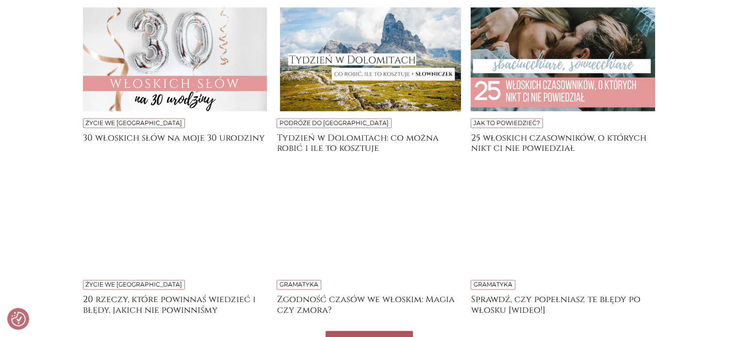
scroll to position [1467, 0]
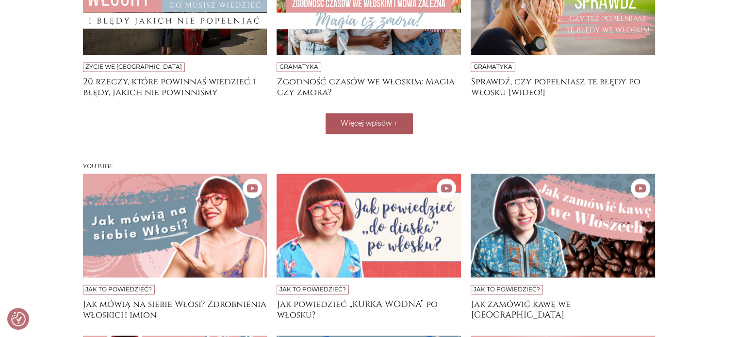
click at [360, 123] on span "Więcej wpisów" at bounding box center [365, 123] width 51 height 9
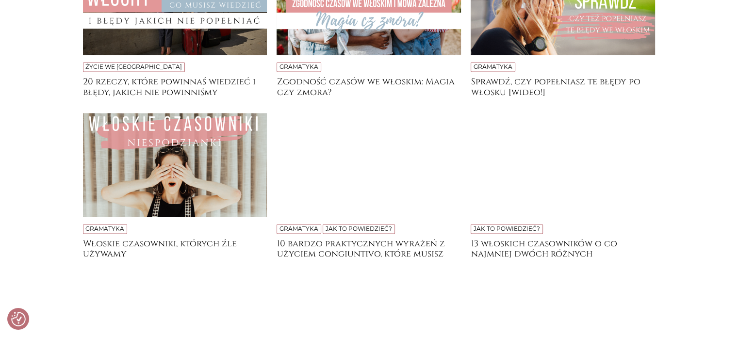
scroll to position [1758, 0]
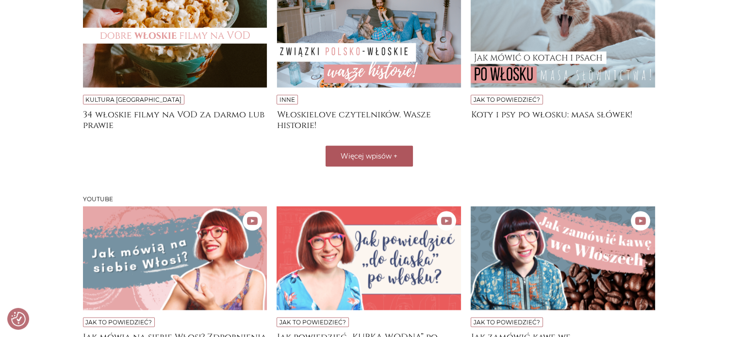
click at [376, 153] on span "Więcej wpisów" at bounding box center [365, 155] width 51 height 9
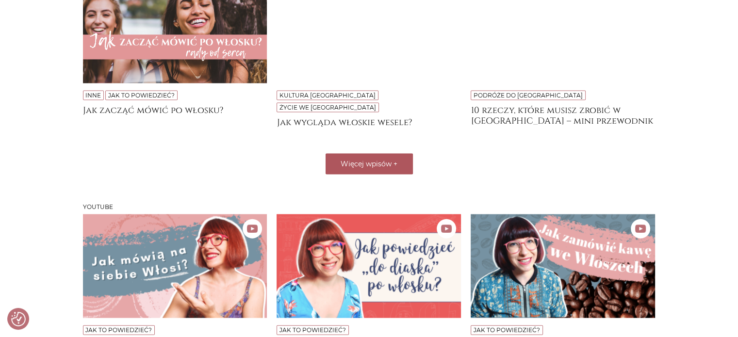
click at [356, 160] on span "Więcej wpisów" at bounding box center [365, 164] width 51 height 9
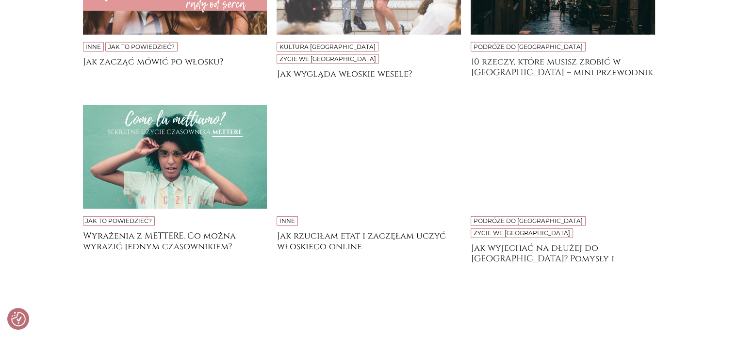
scroll to position [2437, 0]
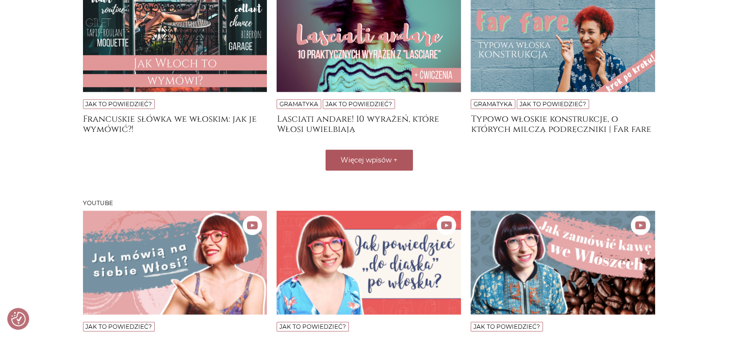
click at [356, 150] on button "Więcej wpisów +" at bounding box center [368, 160] width 87 height 21
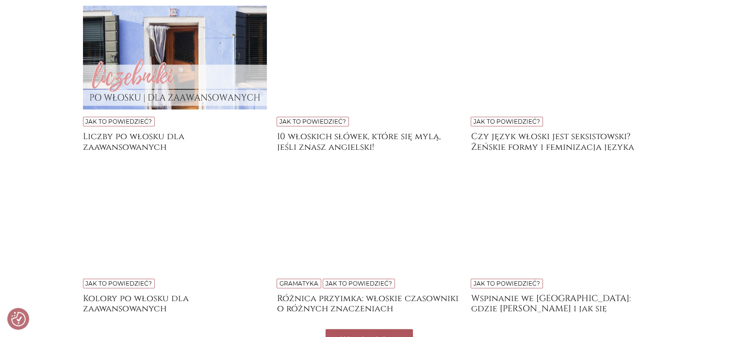
scroll to position [2728, 0]
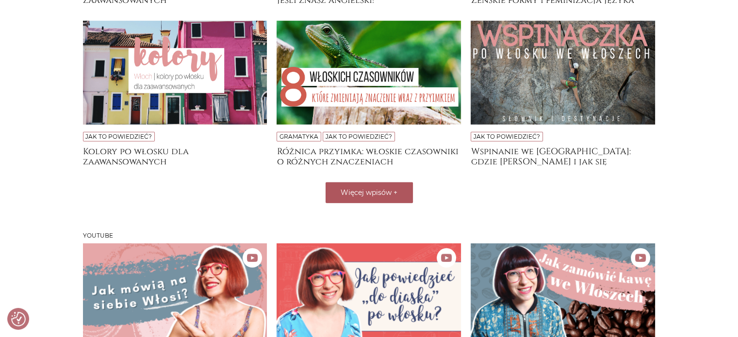
click at [369, 188] on span "Więcej wpisów" at bounding box center [365, 192] width 51 height 9
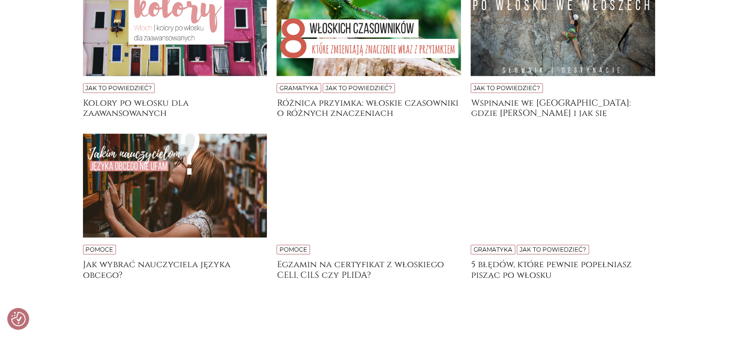
scroll to position [3019, 0]
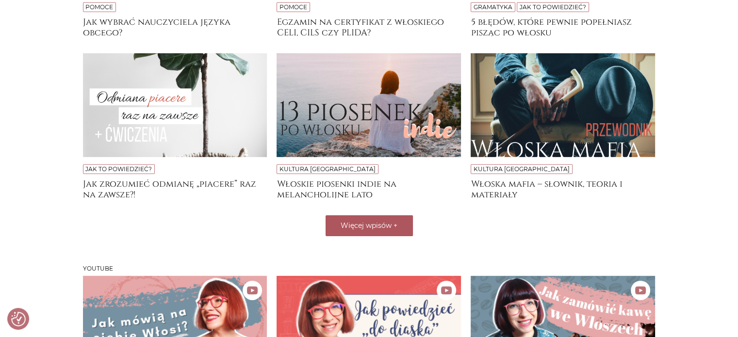
click at [351, 215] on button "Więcej wpisów +" at bounding box center [368, 225] width 87 height 21
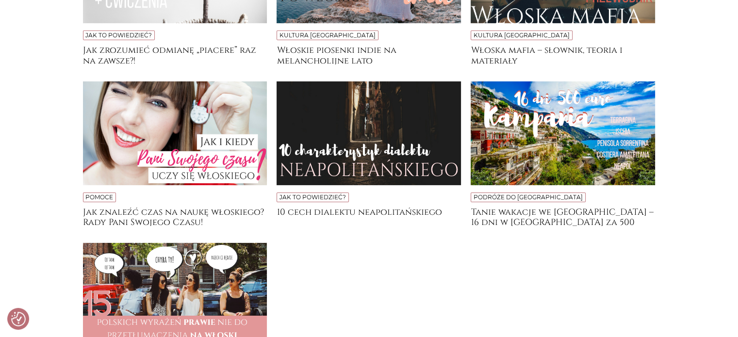
scroll to position [3261, 0]
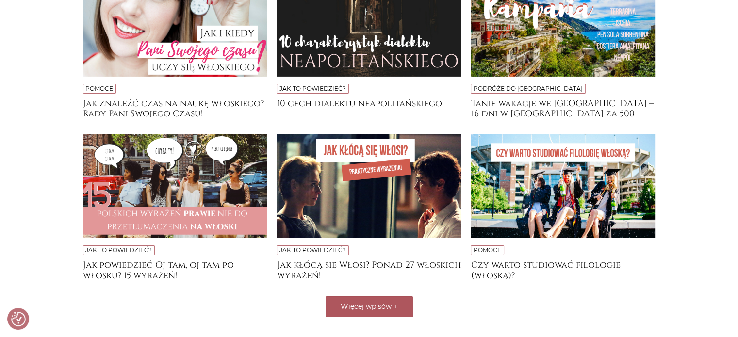
click at [369, 302] on span "Więcej wpisów" at bounding box center [365, 306] width 51 height 9
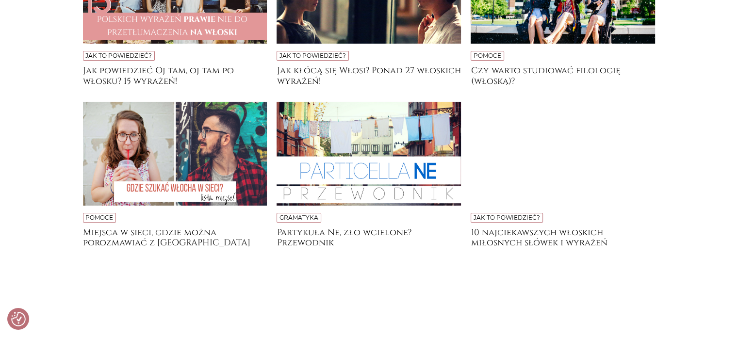
scroll to position [3552, 0]
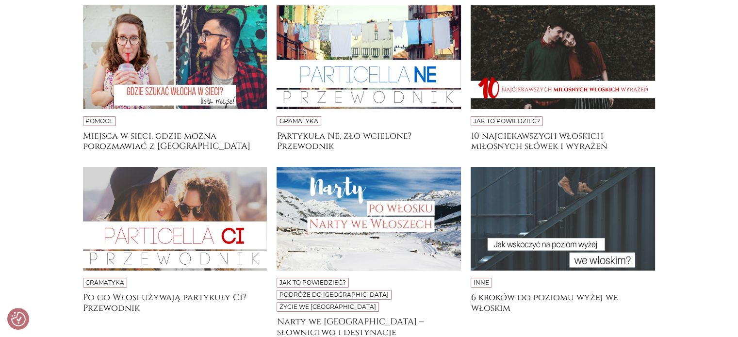
click at [364, 299] on div "Jak to powiedzieć? Podróże do Włoch Życie we Włoszech Narty we Włoszech – słown…" at bounding box center [369, 260] width 194 height 186
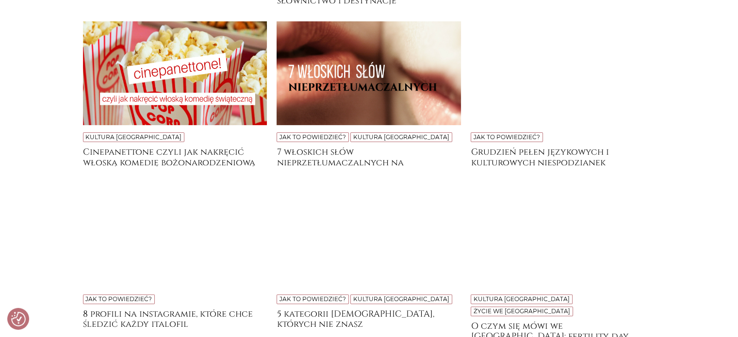
scroll to position [4037, 0]
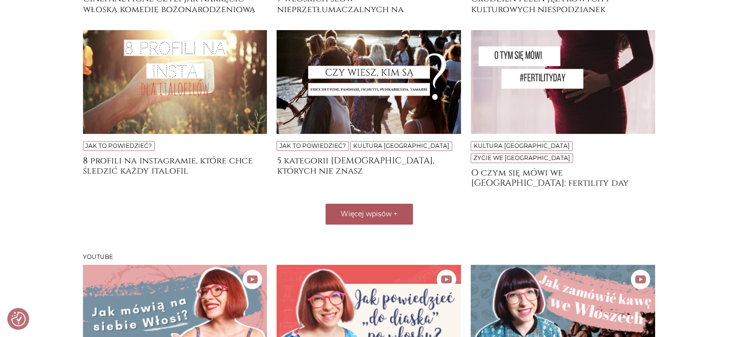
click at [372, 204] on button "Więcej wpisów +" at bounding box center [368, 214] width 87 height 21
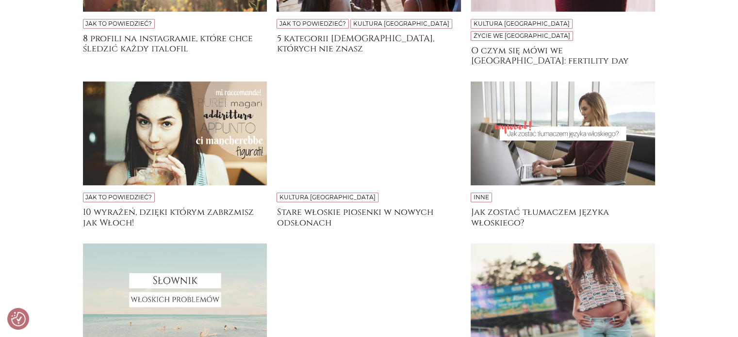
scroll to position [4328, 0]
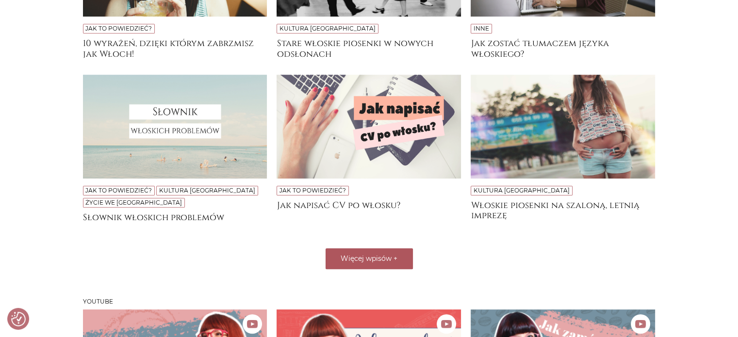
click at [374, 254] on span "Więcej wpisów" at bounding box center [365, 258] width 51 height 9
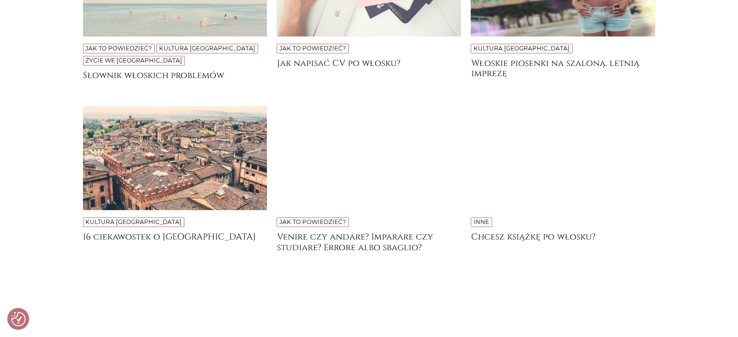
scroll to position [4619, 0]
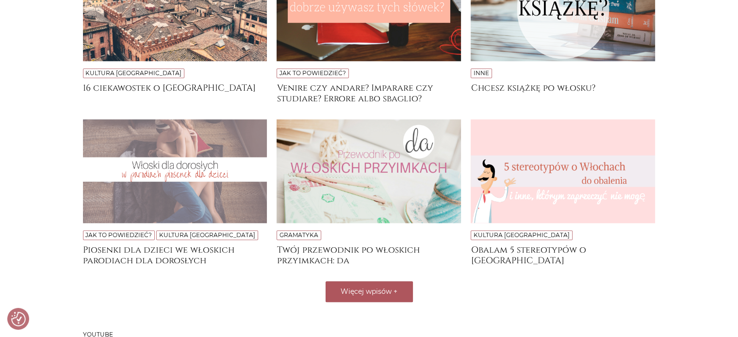
click at [391, 287] on span "Więcej wpisów" at bounding box center [365, 291] width 51 height 9
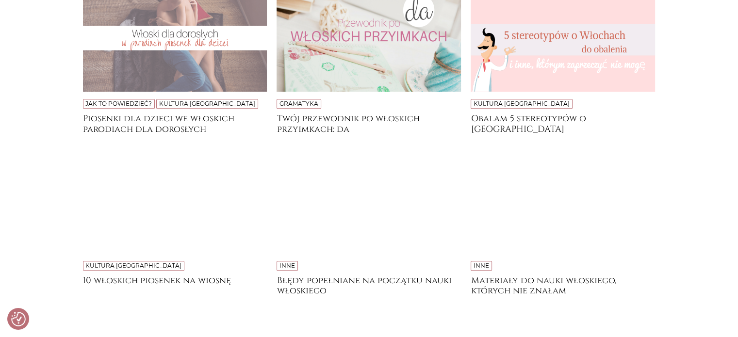
scroll to position [4862, 0]
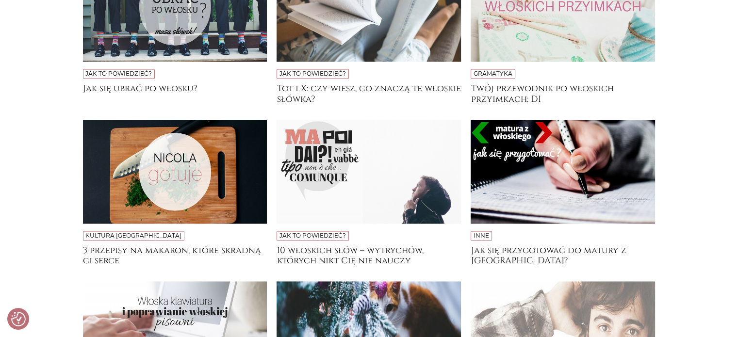
scroll to position [5395, 0]
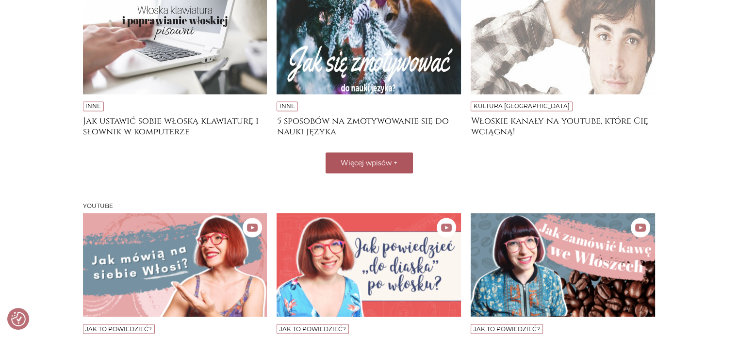
click at [392, 152] on button "Więcej wpisów +" at bounding box center [368, 162] width 87 height 21
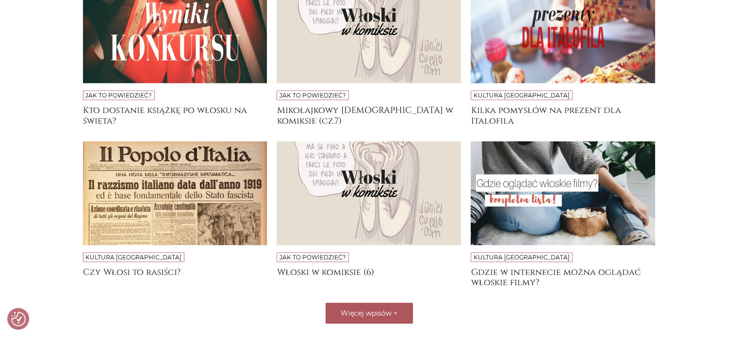
scroll to position [5638, 0]
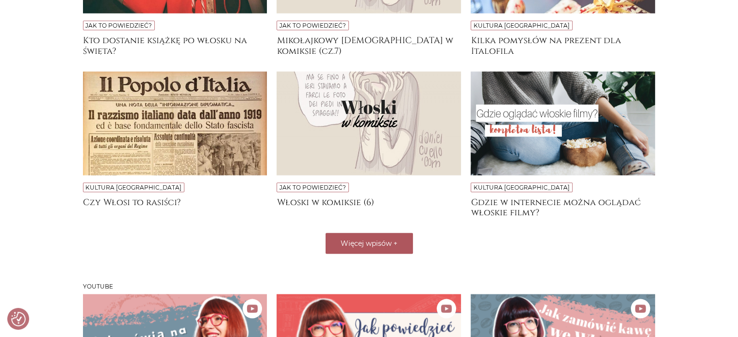
click at [388, 239] on span "Więcej wpisów" at bounding box center [365, 243] width 51 height 9
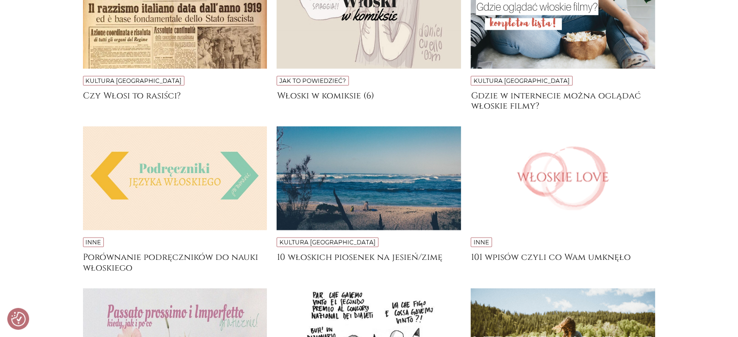
scroll to position [5929, 0]
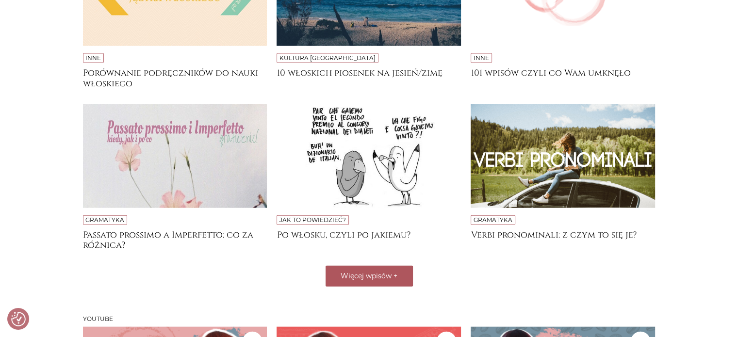
click at [382, 272] on span "Więcej wpisów" at bounding box center [365, 276] width 51 height 9
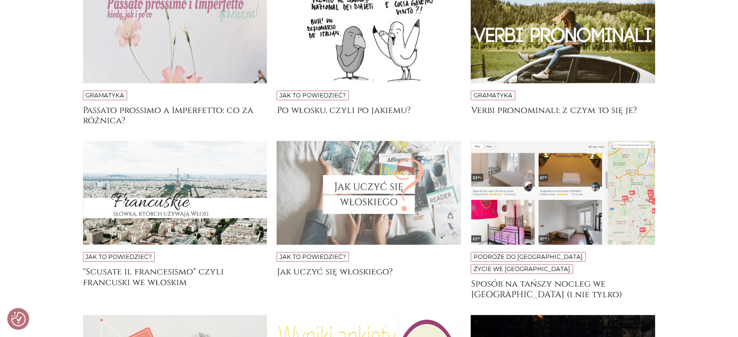
scroll to position [6220, 0]
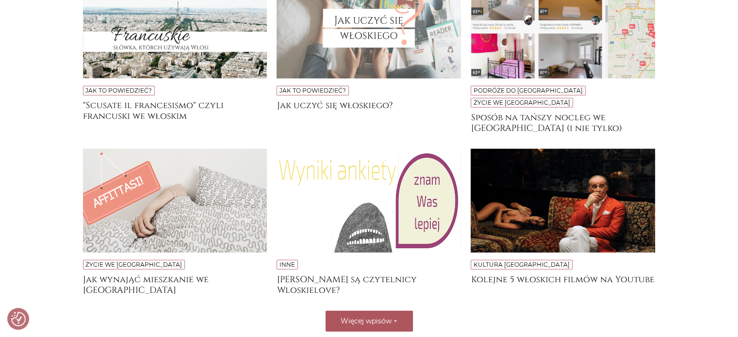
click at [400, 311] on button "Więcej wpisów +" at bounding box center [368, 321] width 87 height 21
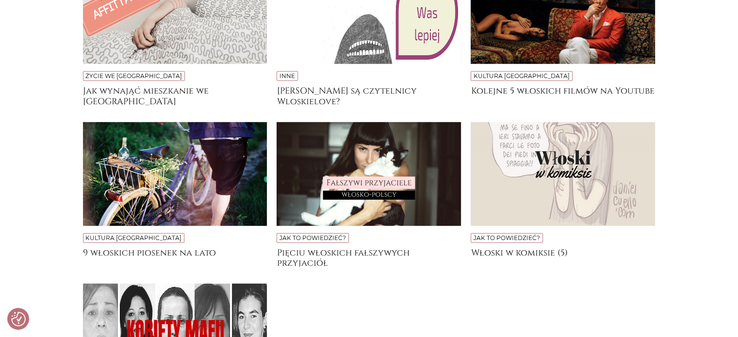
scroll to position [6511, 0]
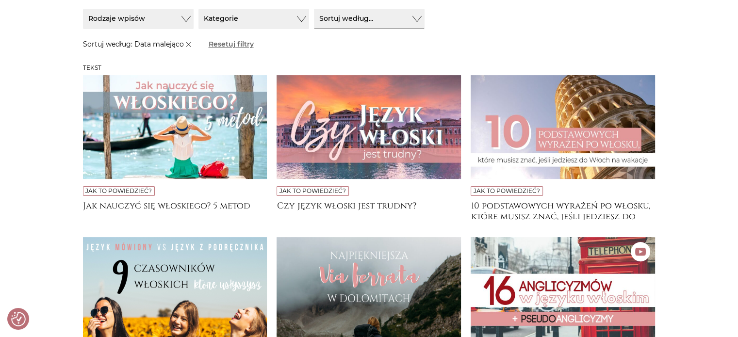
scroll to position [150, 0]
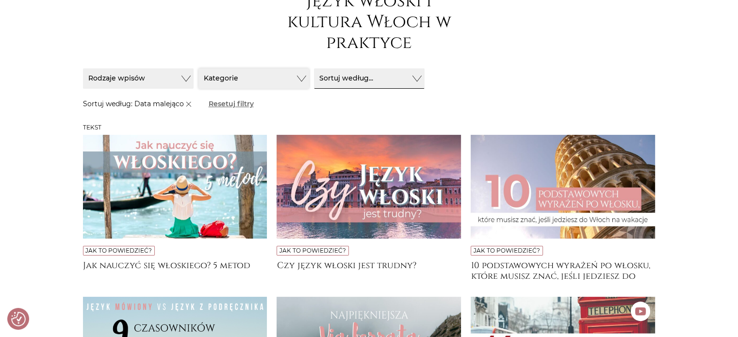
click at [294, 77] on button "Kategorie" at bounding box center [253, 78] width 111 height 20
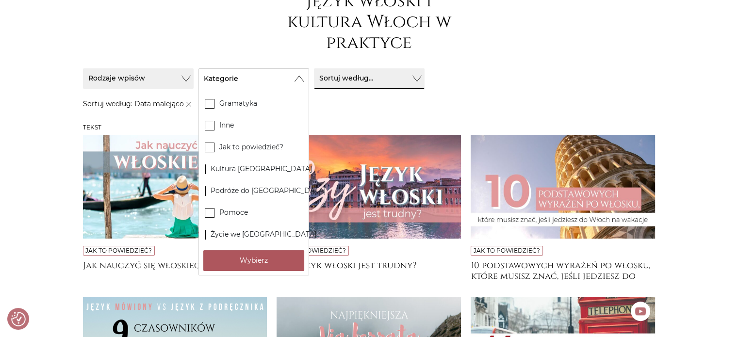
click at [267, 260] on button "Wybierz" at bounding box center [253, 260] width 101 height 21
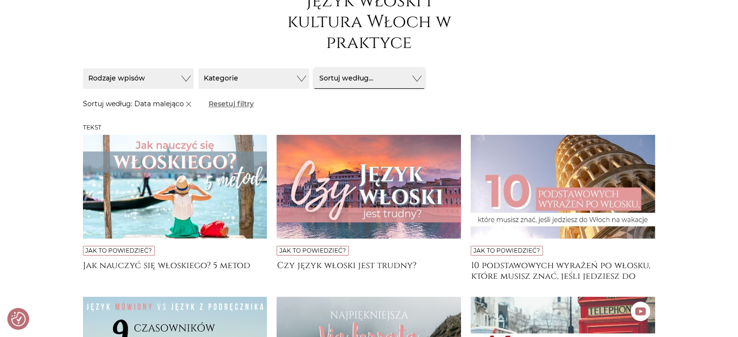
click at [396, 75] on button "Sortuj według..." at bounding box center [369, 78] width 111 height 20
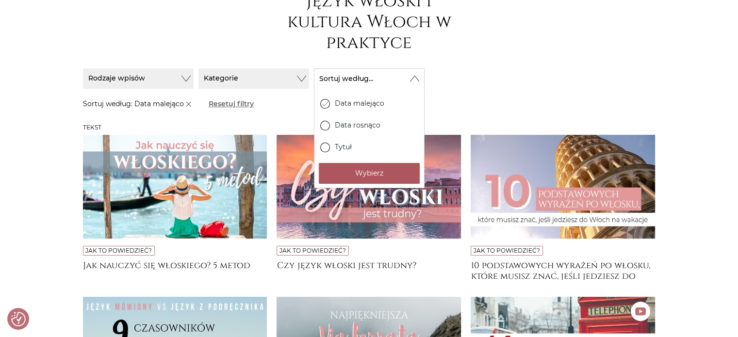
click at [380, 170] on button "Wybierz" at bounding box center [369, 173] width 101 height 21
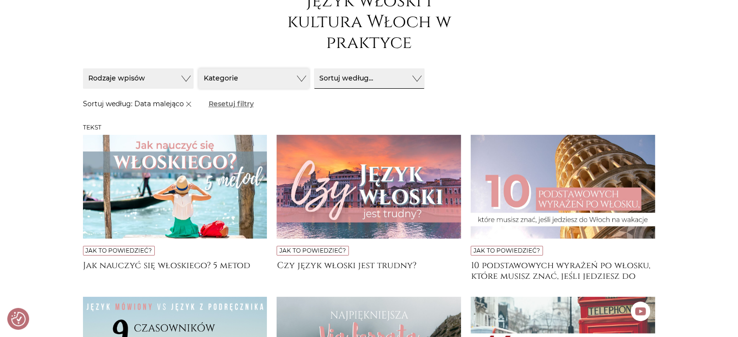
click at [274, 78] on button "Kategorie" at bounding box center [253, 78] width 111 height 20
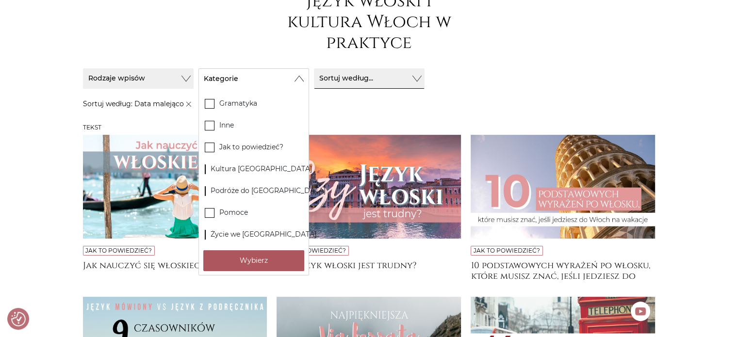
click at [252, 258] on button "Wybierz" at bounding box center [253, 260] width 101 height 21
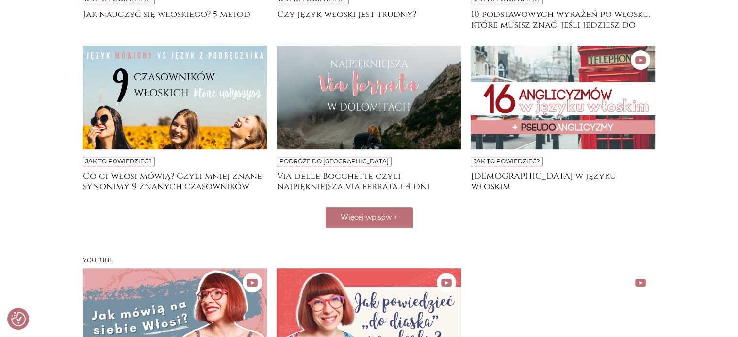
scroll to position [351, 0]
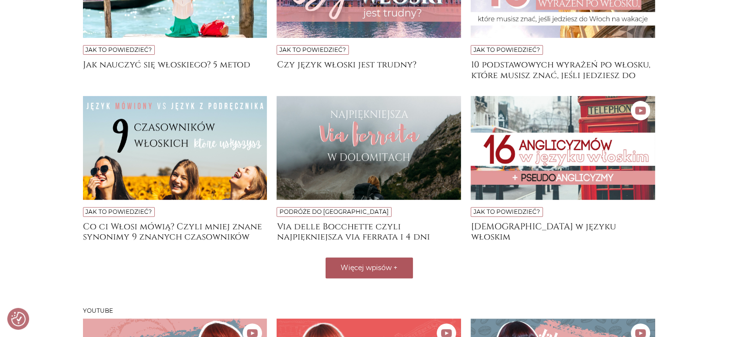
click at [394, 261] on button "Więcej wpisów +" at bounding box center [368, 268] width 87 height 21
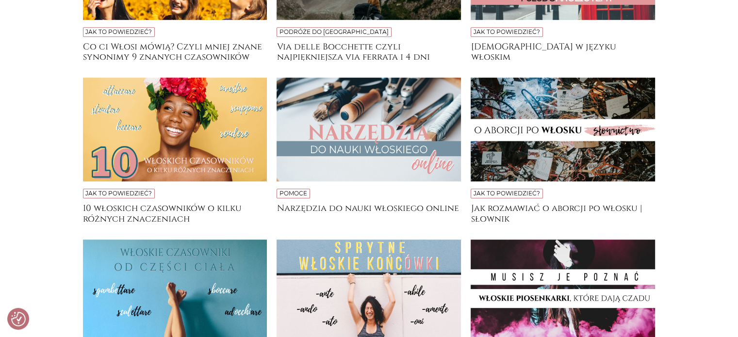
scroll to position [691, 0]
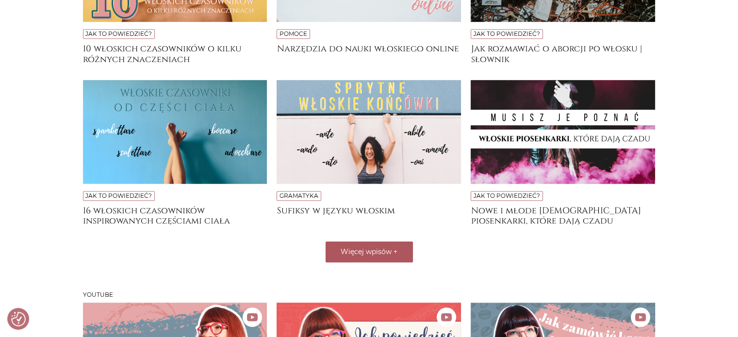
click at [383, 256] on button "Więcej wpisów +" at bounding box center [368, 252] width 87 height 21
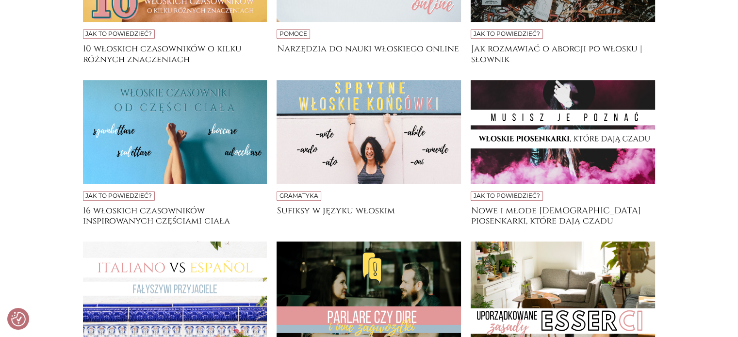
scroll to position [982, 0]
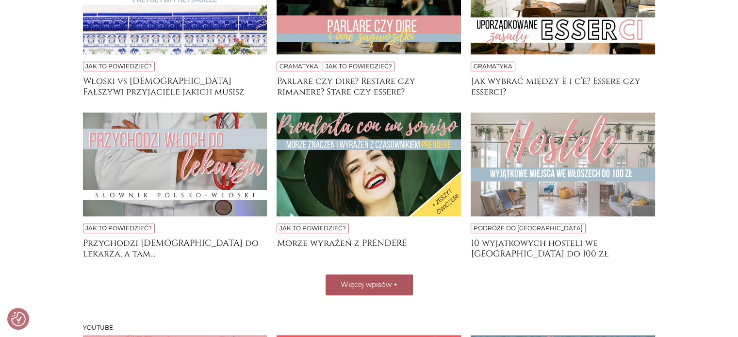
click at [371, 280] on span "Więcej wpisów" at bounding box center [365, 284] width 51 height 9
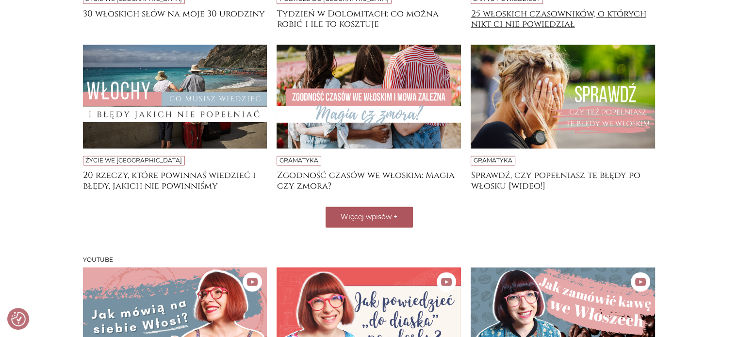
scroll to position [1467, 0]
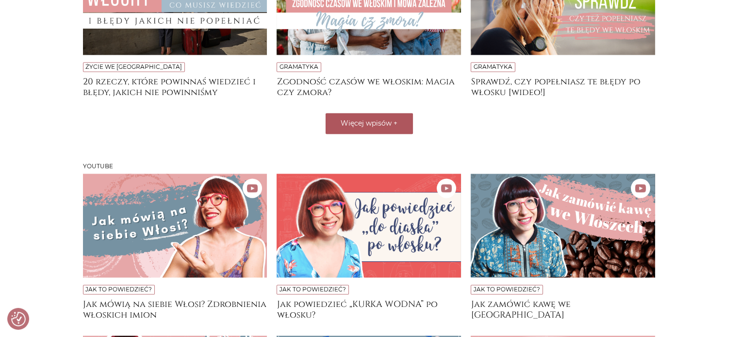
click at [359, 116] on button "Więcej wpisów +" at bounding box center [368, 123] width 87 height 21
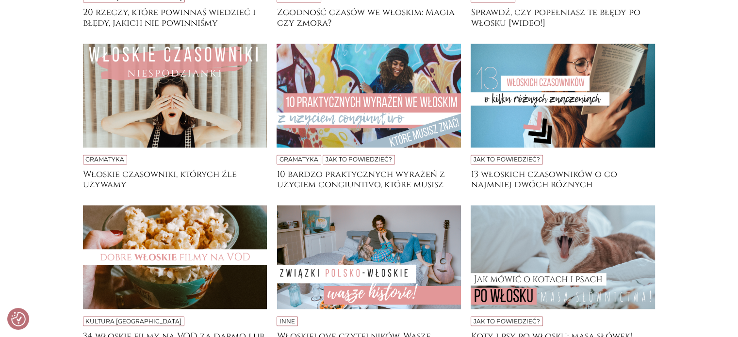
scroll to position [1758, 0]
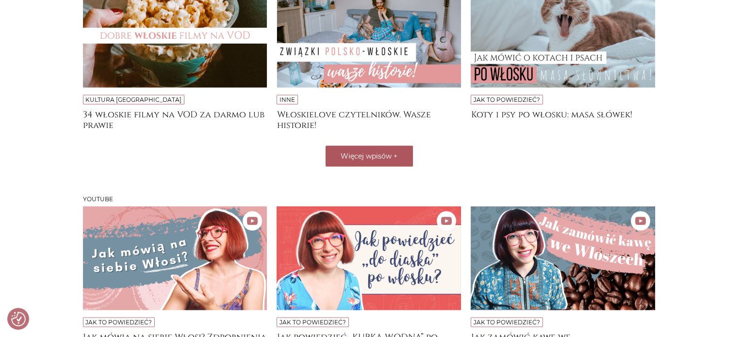
click at [359, 161] on button "Więcej wpisów +" at bounding box center [368, 156] width 87 height 21
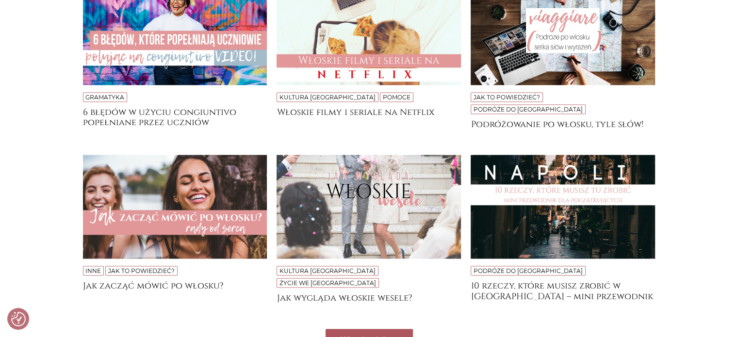
scroll to position [2049, 0]
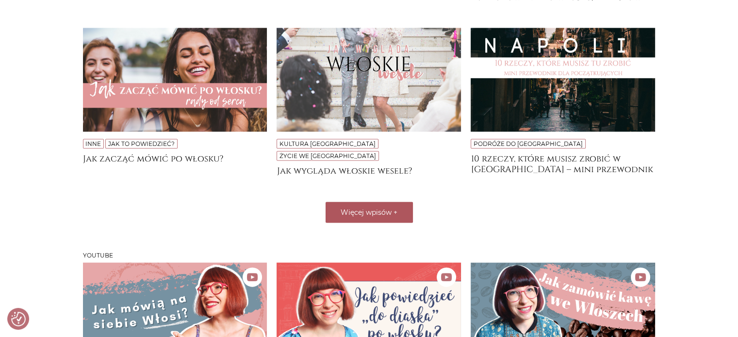
click at [380, 208] on span "Więcej wpisów" at bounding box center [365, 212] width 51 height 9
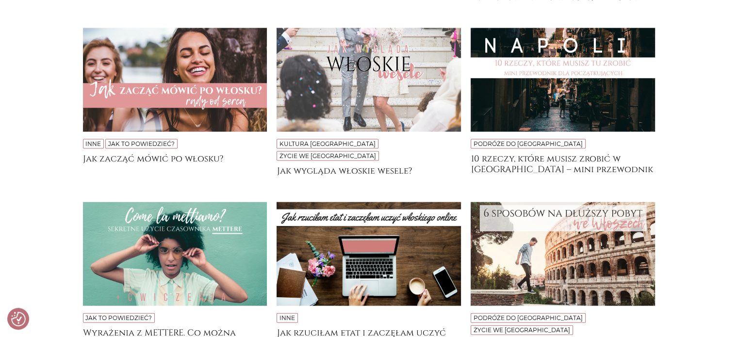
scroll to position [2291, 0]
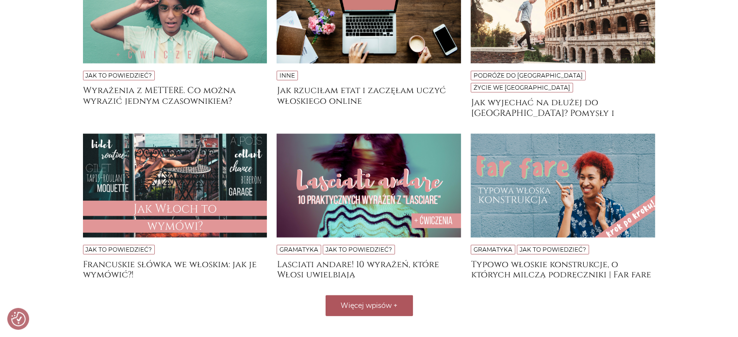
click at [372, 301] on span "Więcej wpisów" at bounding box center [365, 305] width 51 height 9
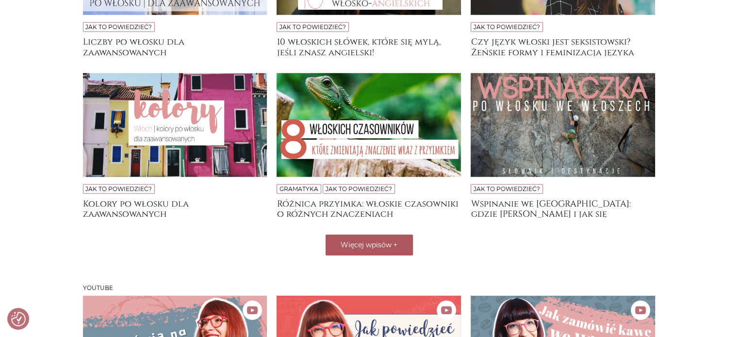
scroll to position [2679, 0]
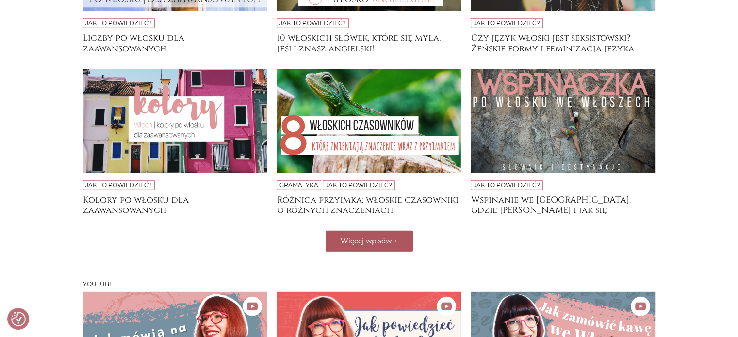
click at [395, 231] on button "Więcej wpisów +" at bounding box center [368, 241] width 87 height 21
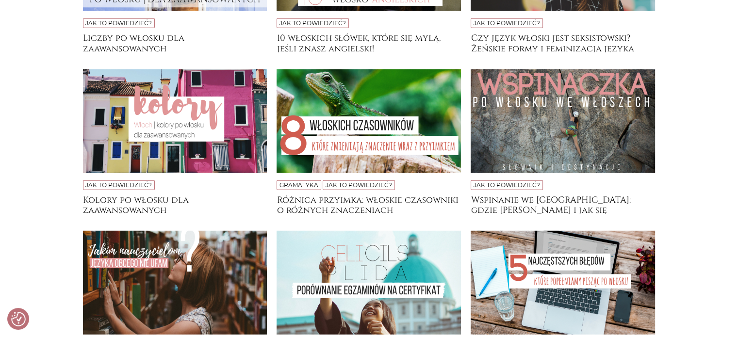
scroll to position [3019, 0]
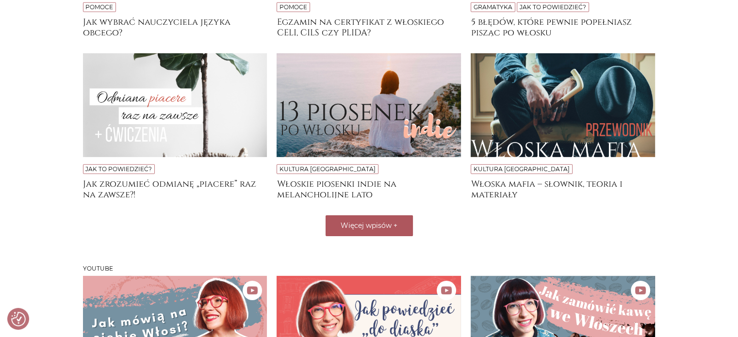
click at [379, 221] on span "Więcej wpisów" at bounding box center [365, 225] width 51 height 9
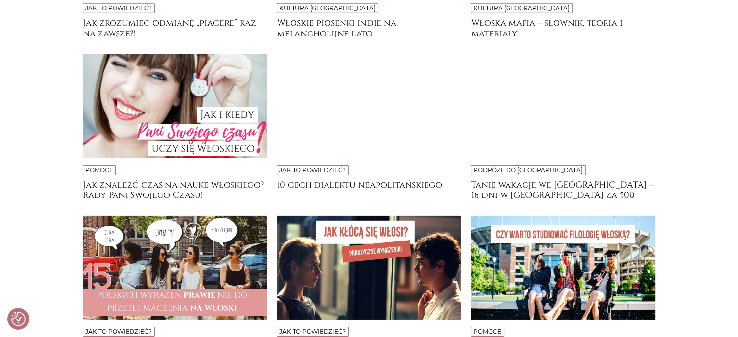
scroll to position [3358, 0]
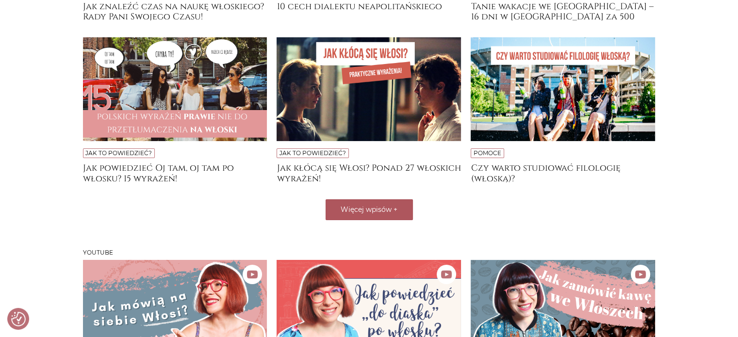
click at [382, 199] on button "Więcej wpisów +" at bounding box center [368, 209] width 87 height 21
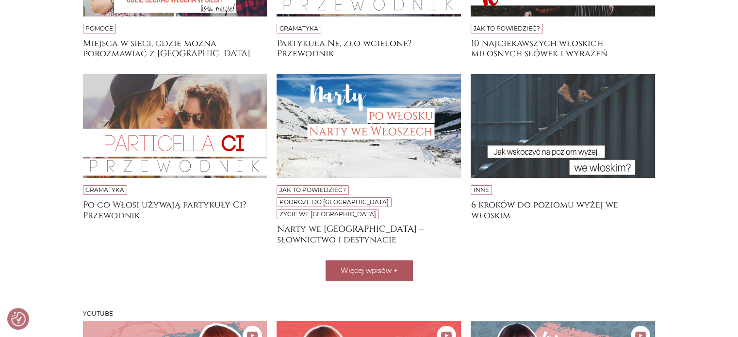
scroll to position [3649, 0]
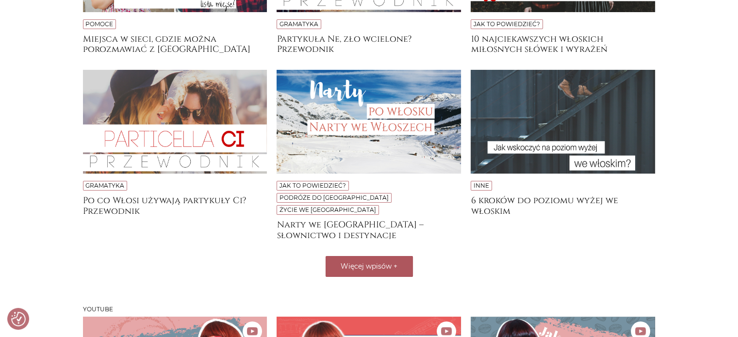
click at [355, 256] on button "Więcej wpisów +" at bounding box center [368, 266] width 87 height 21
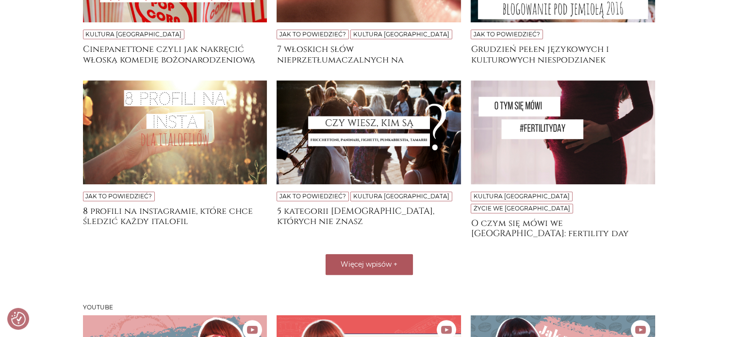
scroll to position [3989, 0]
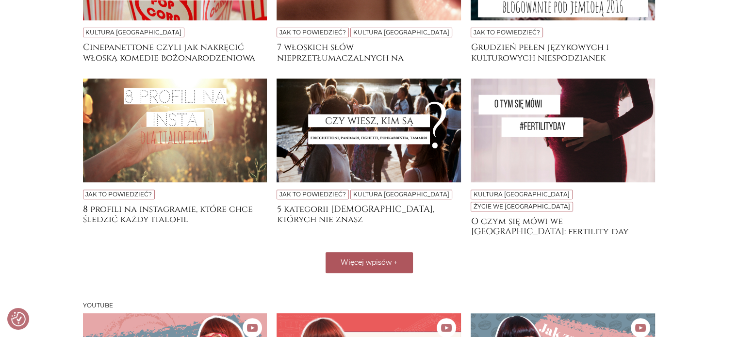
click at [392, 252] on button "Więcej wpisów +" at bounding box center [368, 262] width 87 height 21
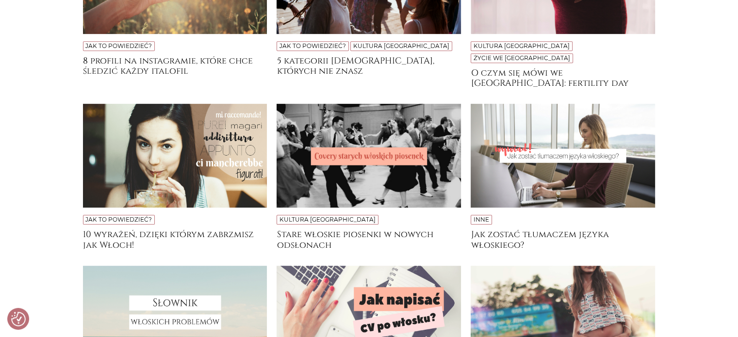
scroll to position [4231, 0]
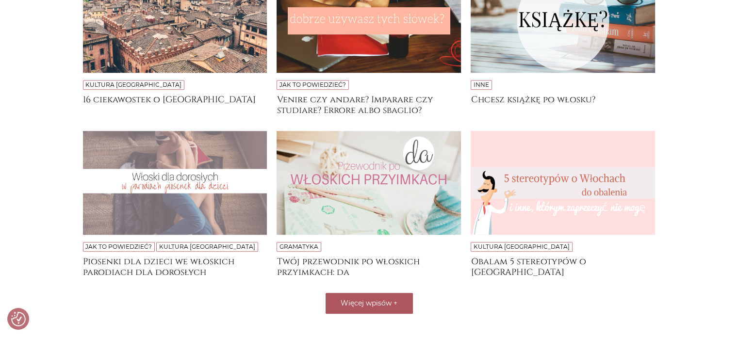
scroll to position [4668, 0]
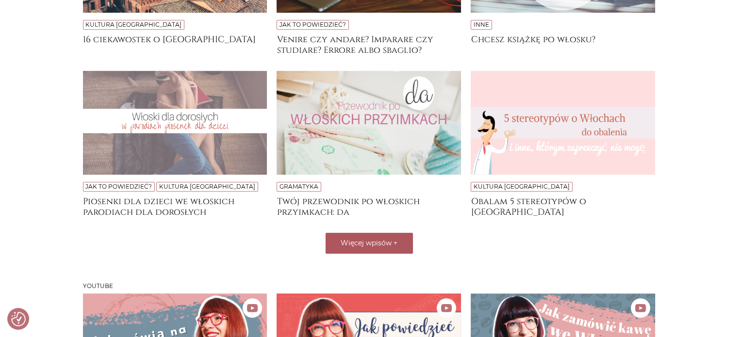
click at [392, 233] on button "Więcej wpisów +" at bounding box center [368, 243] width 87 height 21
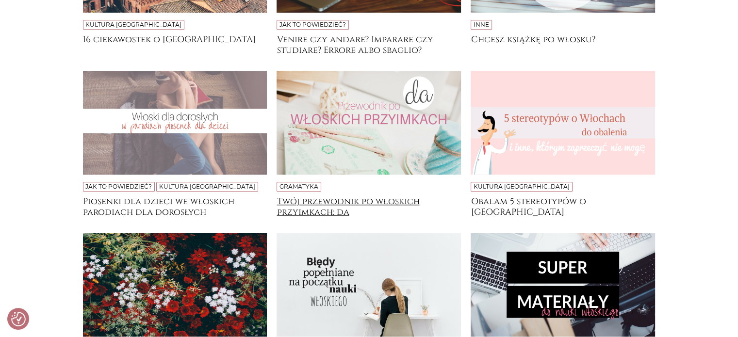
scroll to position [4910, 0]
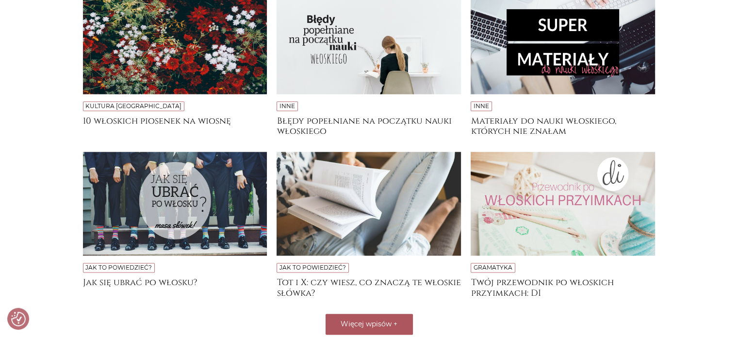
click at [376, 314] on button "Więcej wpisów +" at bounding box center [368, 324] width 87 height 21
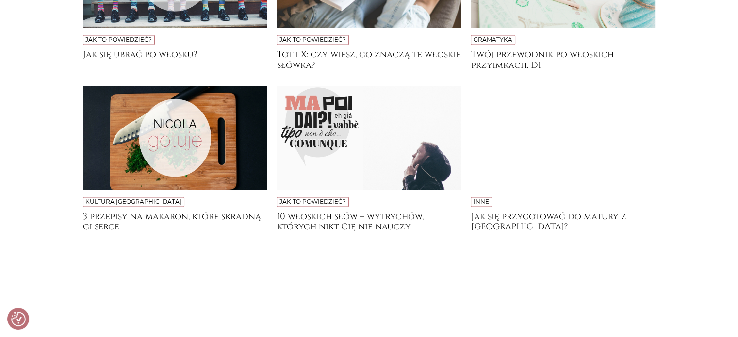
scroll to position [5201, 0]
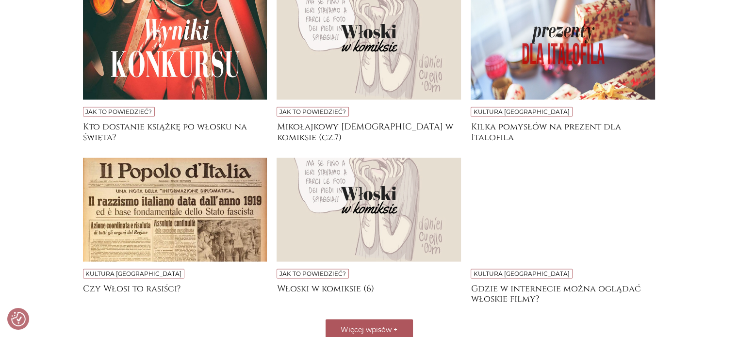
scroll to position [5638, 0]
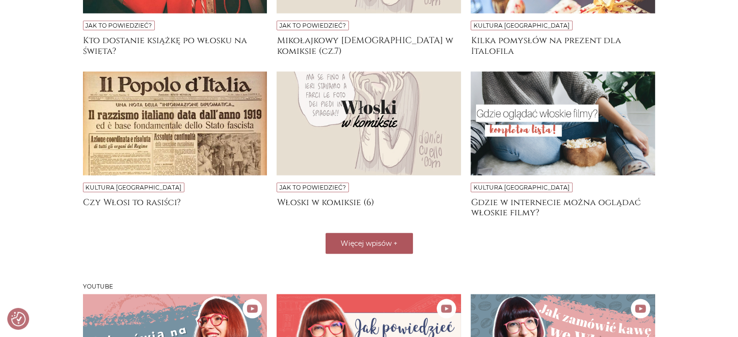
click at [390, 239] on span "Więcej wpisów" at bounding box center [365, 243] width 51 height 9
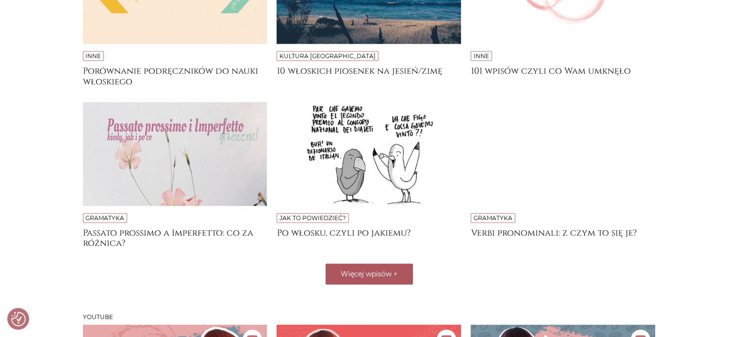
scroll to position [6026, 0]
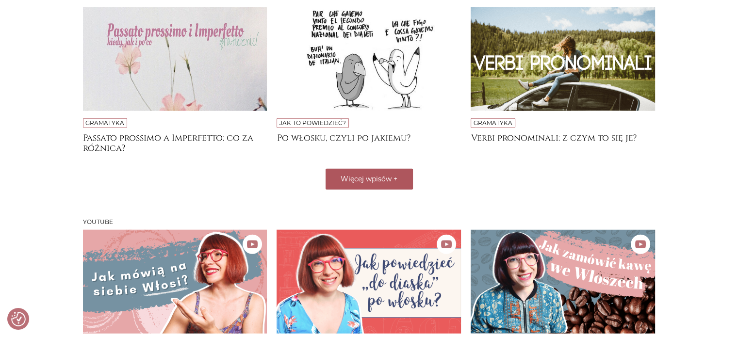
click at [384, 175] on span "Więcej wpisów" at bounding box center [365, 179] width 51 height 9
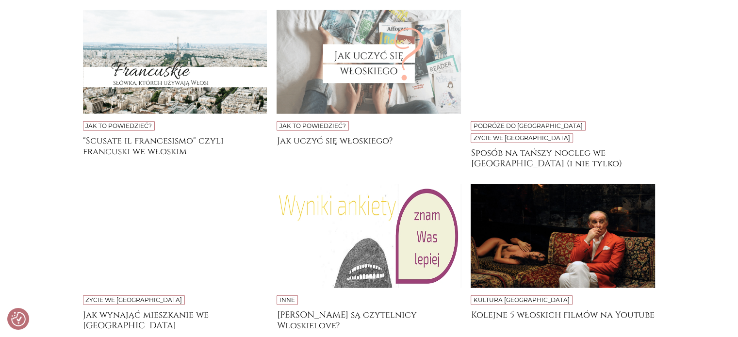
scroll to position [6268, 0]
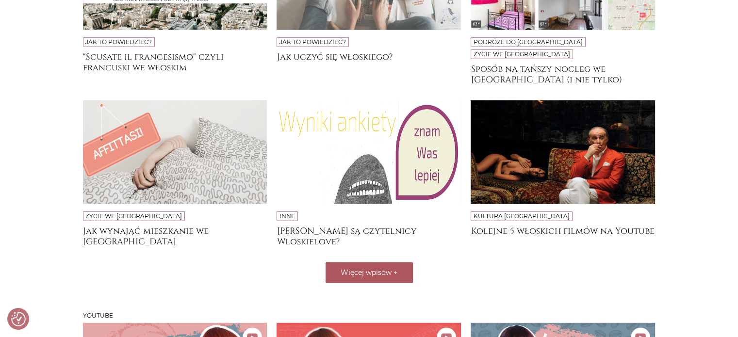
click at [365, 268] on span "Więcej wpisów" at bounding box center [365, 272] width 51 height 9
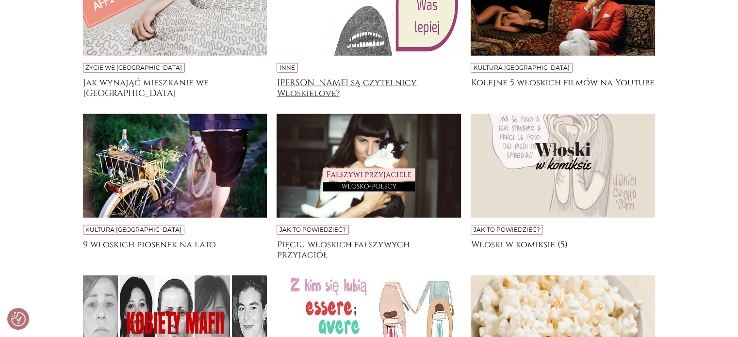
scroll to position [6511, 0]
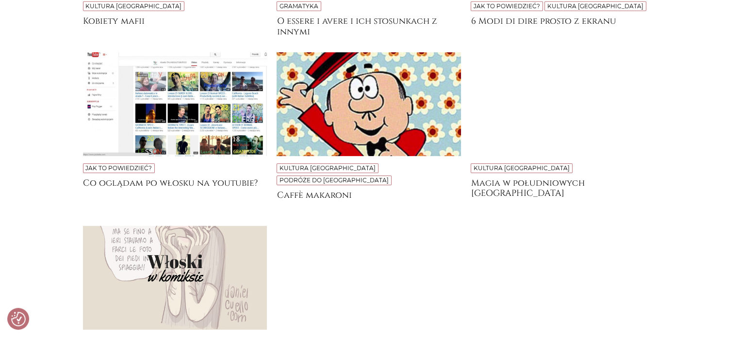
scroll to position [6899, 0]
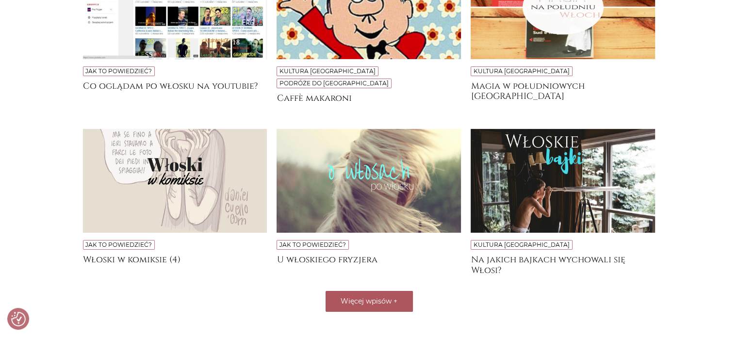
click at [381, 297] on span "Więcej wpisów" at bounding box center [365, 301] width 51 height 9
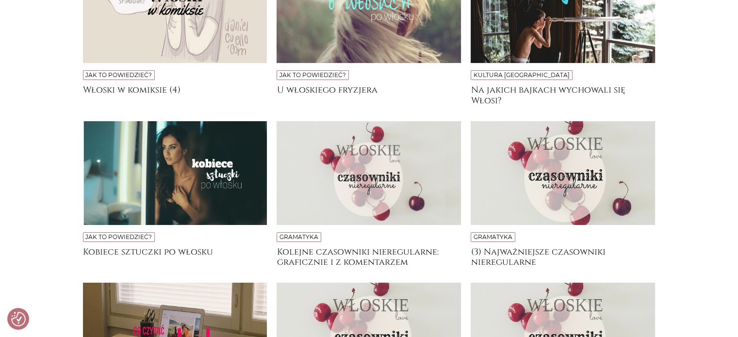
scroll to position [7190, 0]
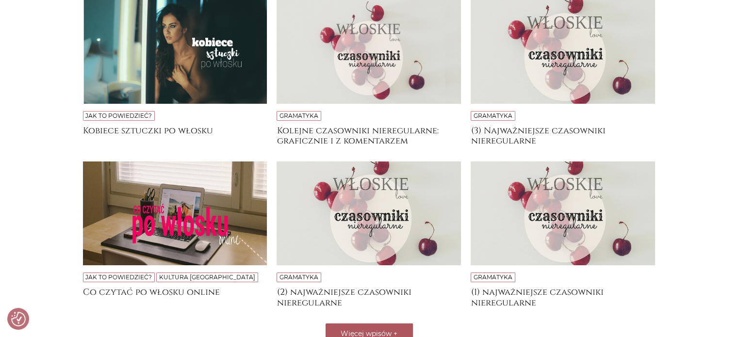
click at [336, 324] on button "Więcej wpisów +" at bounding box center [368, 334] width 87 height 21
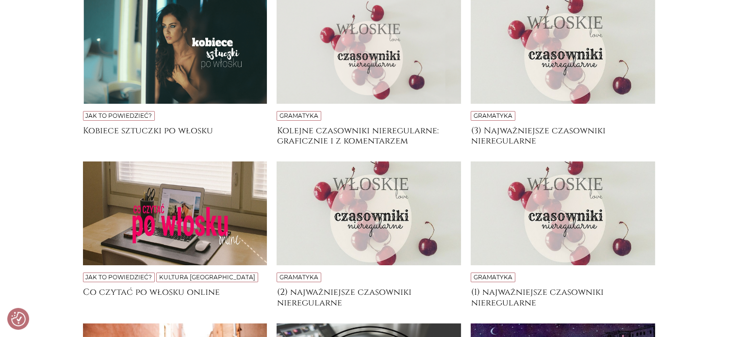
scroll to position [7481, 0]
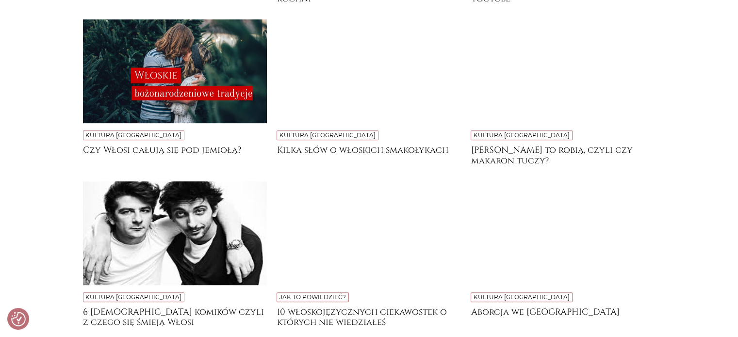
scroll to position [7869, 0]
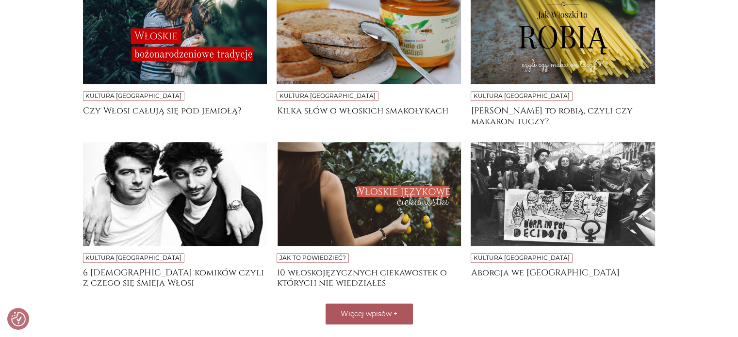
click at [390, 309] on span "Więcej wpisów" at bounding box center [365, 313] width 51 height 9
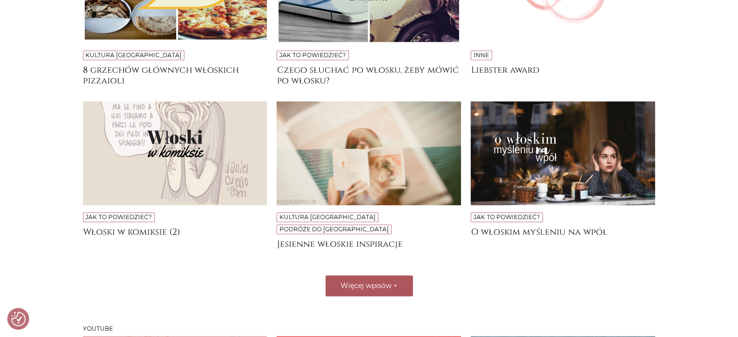
scroll to position [8257, 0]
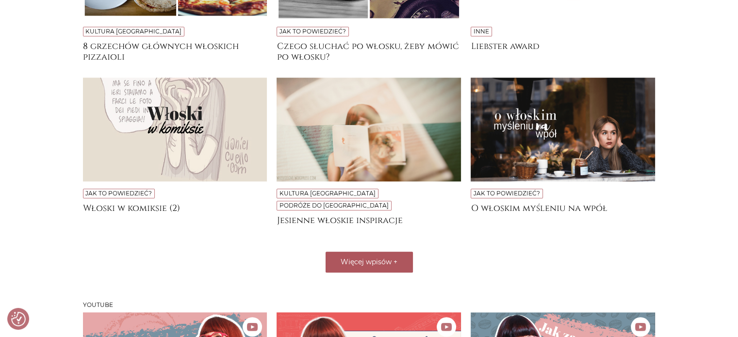
click at [382, 258] on span "Więcej wpisów" at bounding box center [365, 262] width 51 height 9
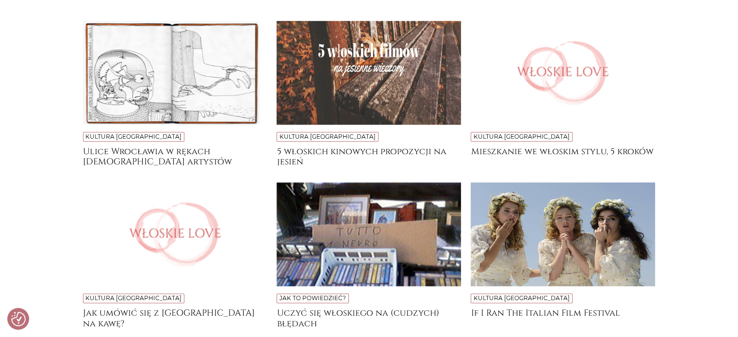
scroll to position [8548, 0]
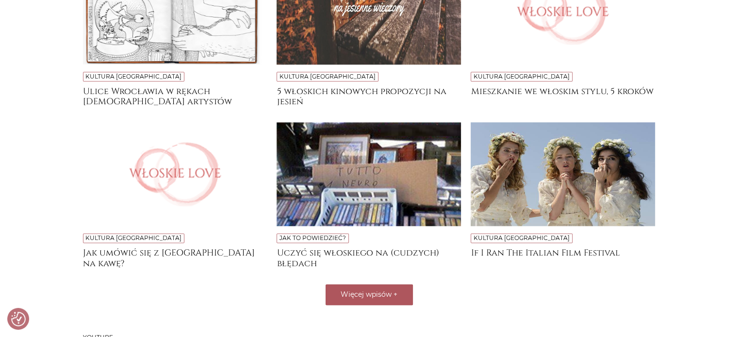
click at [378, 290] on span "Więcej wpisów" at bounding box center [365, 294] width 51 height 9
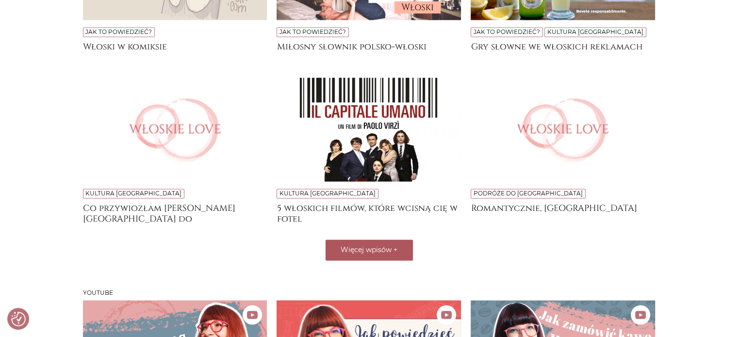
scroll to position [8936, 0]
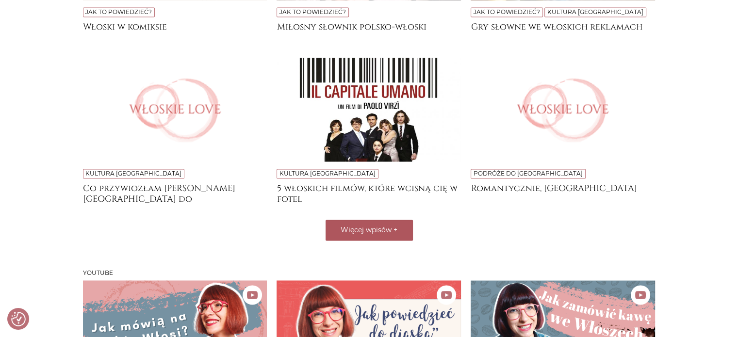
click at [390, 226] on span "Więcej wpisów" at bounding box center [365, 230] width 51 height 9
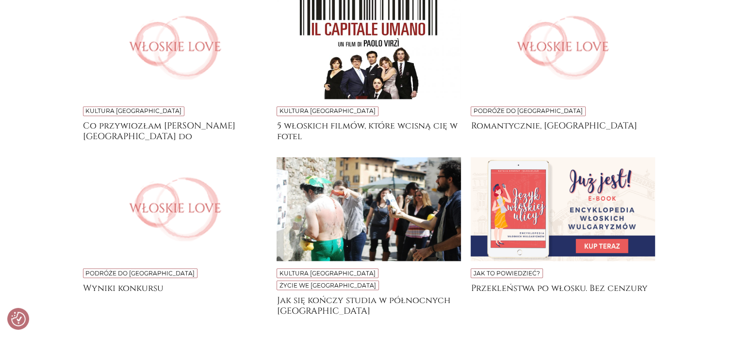
scroll to position [9178, 0]
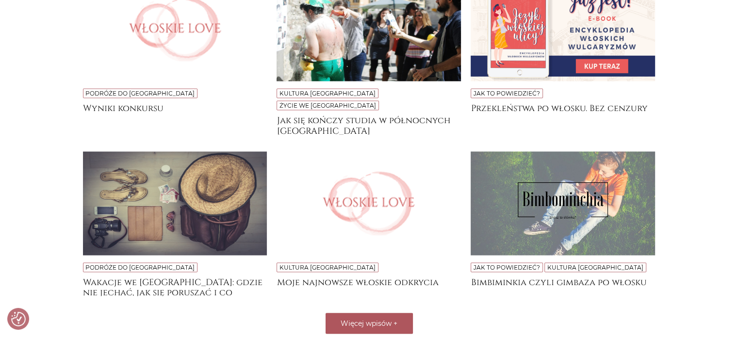
click at [350, 313] on button "Więcej wpisów +" at bounding box center [368, 323] width 87 height 21
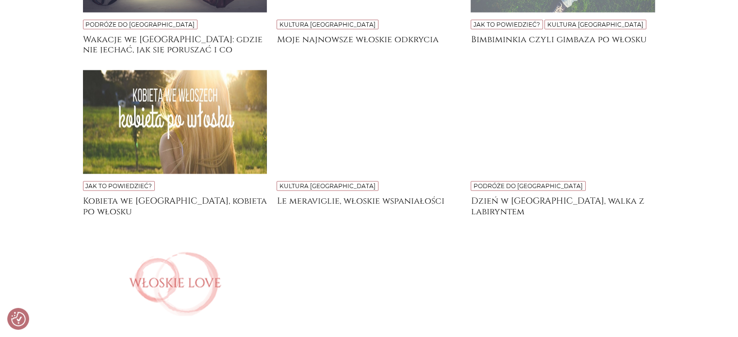
scroll to position [9518, 0]
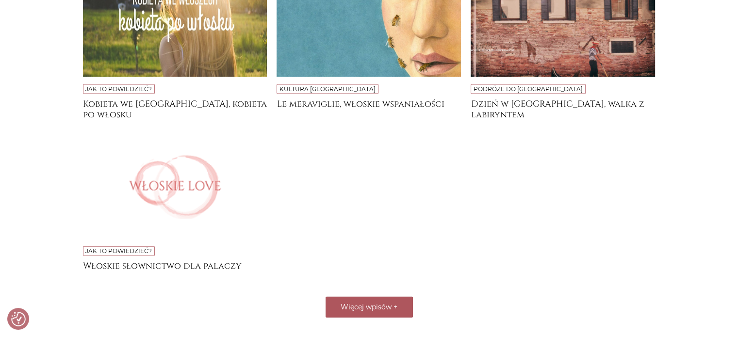
click at [396, 303] on span "+" at bounding box center [395, 307] width 4 height 9
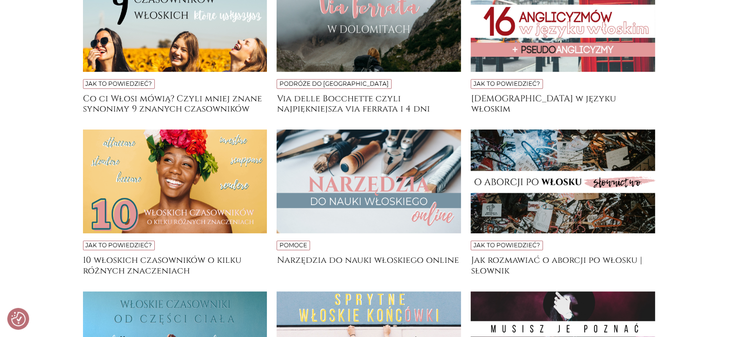
scroll to position [0, 0]
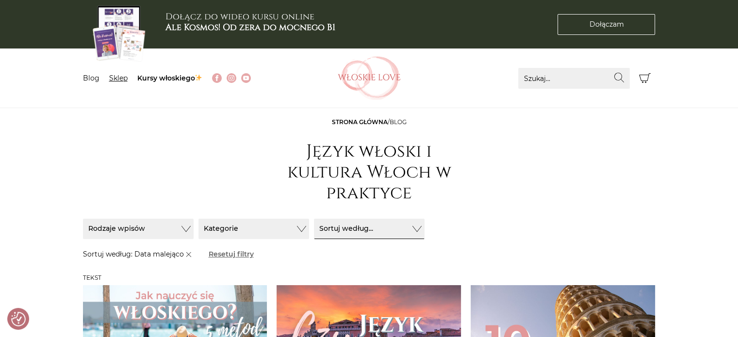
click at [114, 81] on link "Sklep" at bounding box center [118, 78] width 18 height 9
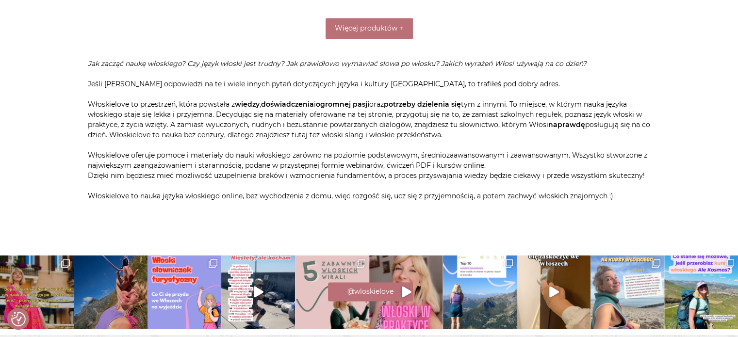
scroll to position [1838, 0]
